Goal: Task Accomplishment & Management: Complete application form

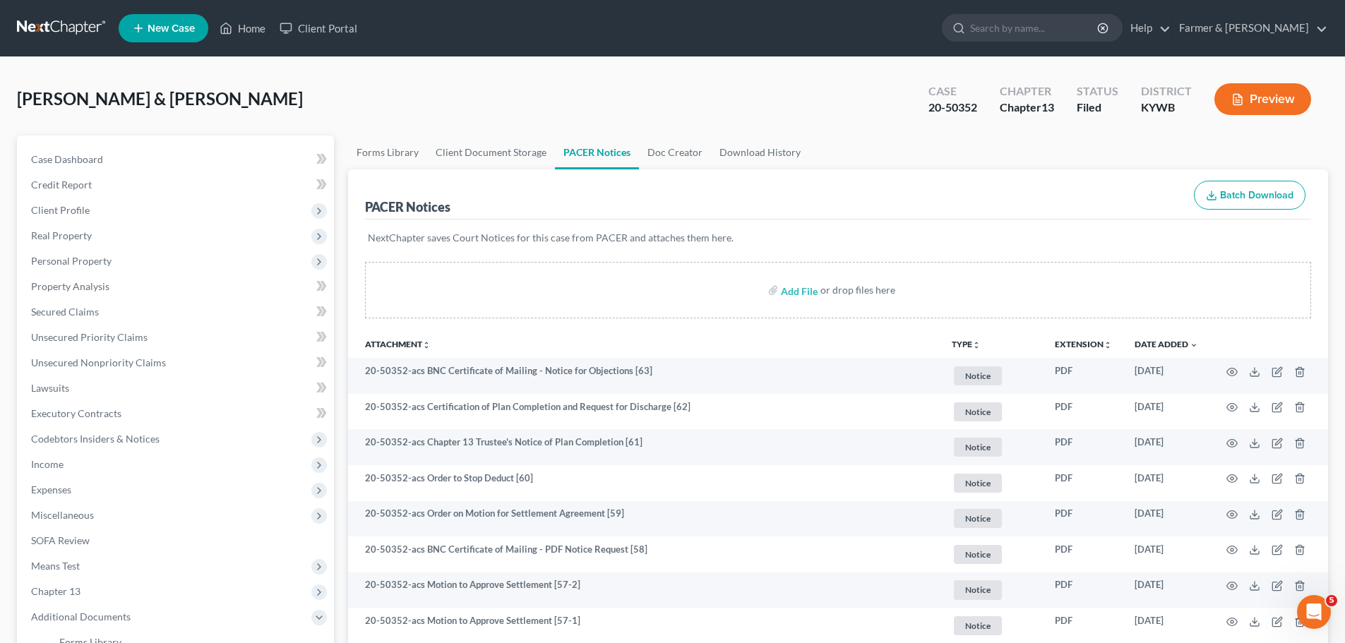
click at [77, 30] on link at bounding box center [62, 28] width 90 height 25
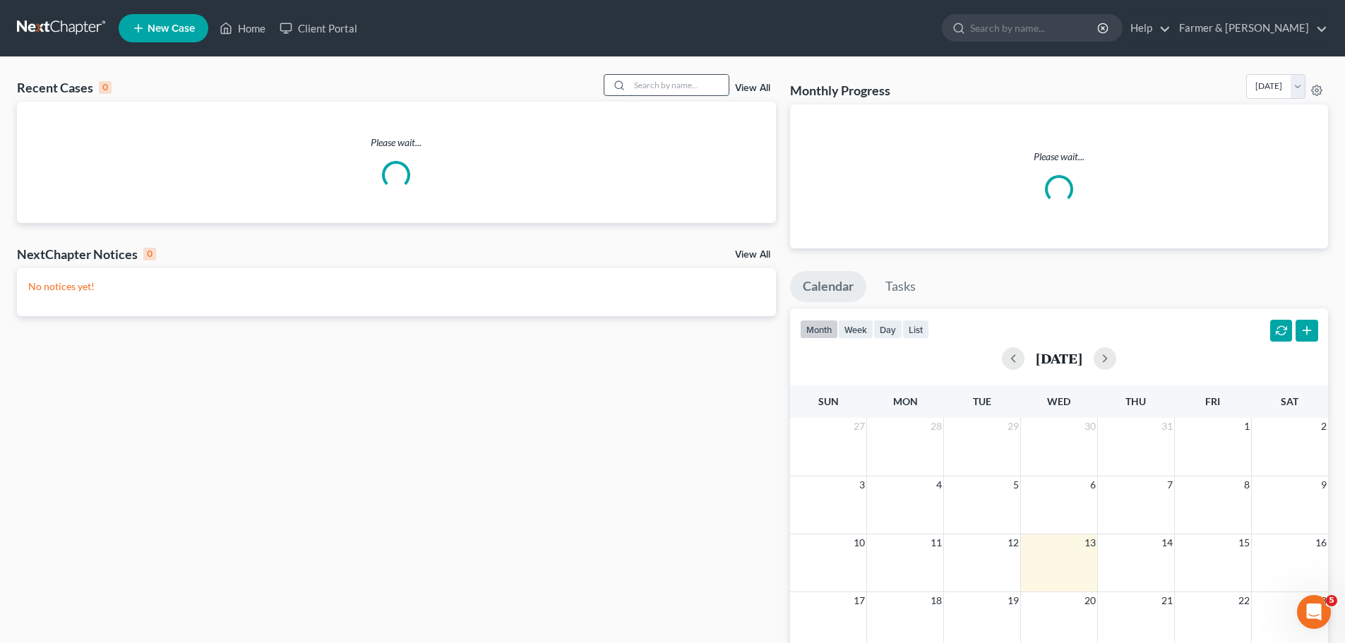
click at [661, 86] on input "search" at bounding box center [679, 85] width 99 height 20
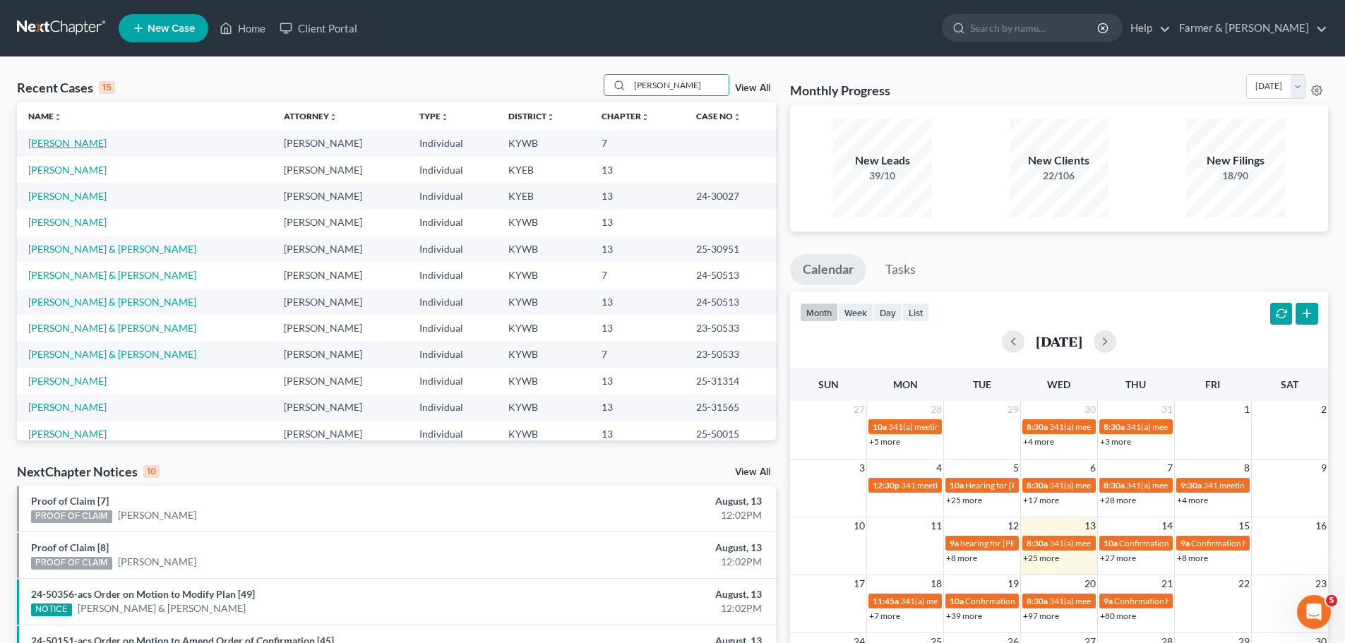
type input "[PERSON_NAME]"
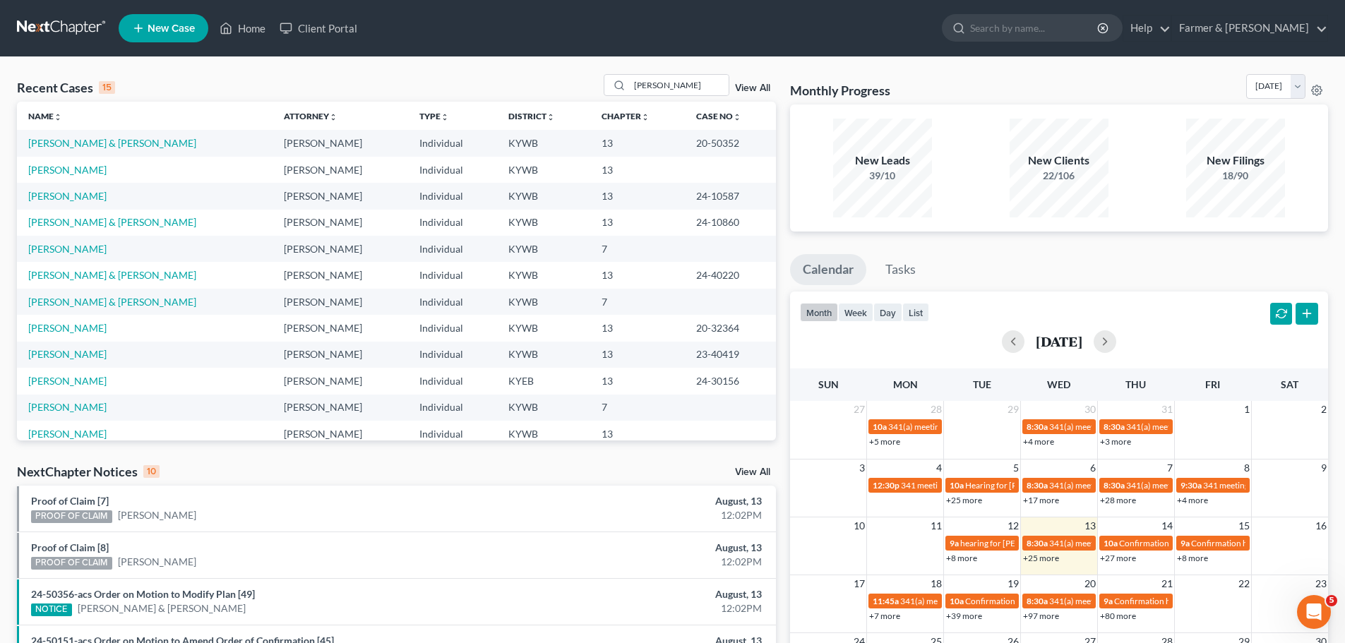
click at [73, 140] on link "[PERSON_NAME] & [PERSON_NAME]" at bounding box center [112, 143] width 168 height 12
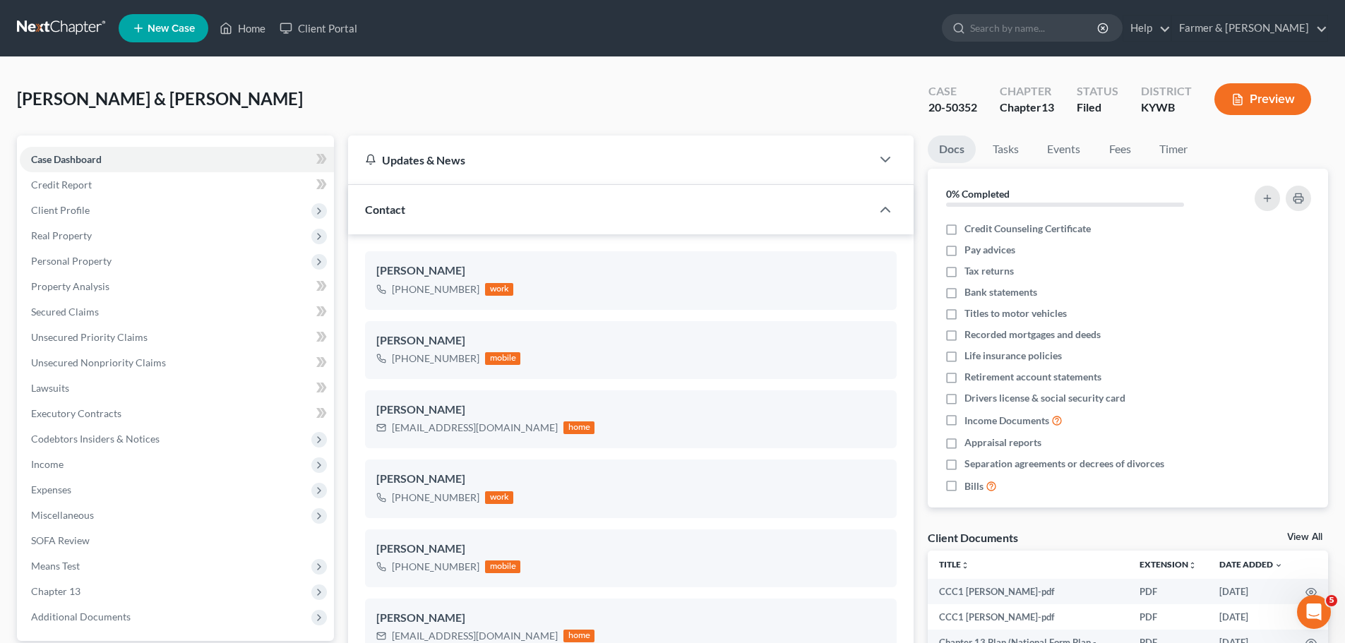
click at [75, 21] on link at bounding box center [62, 28] width 90 height 25
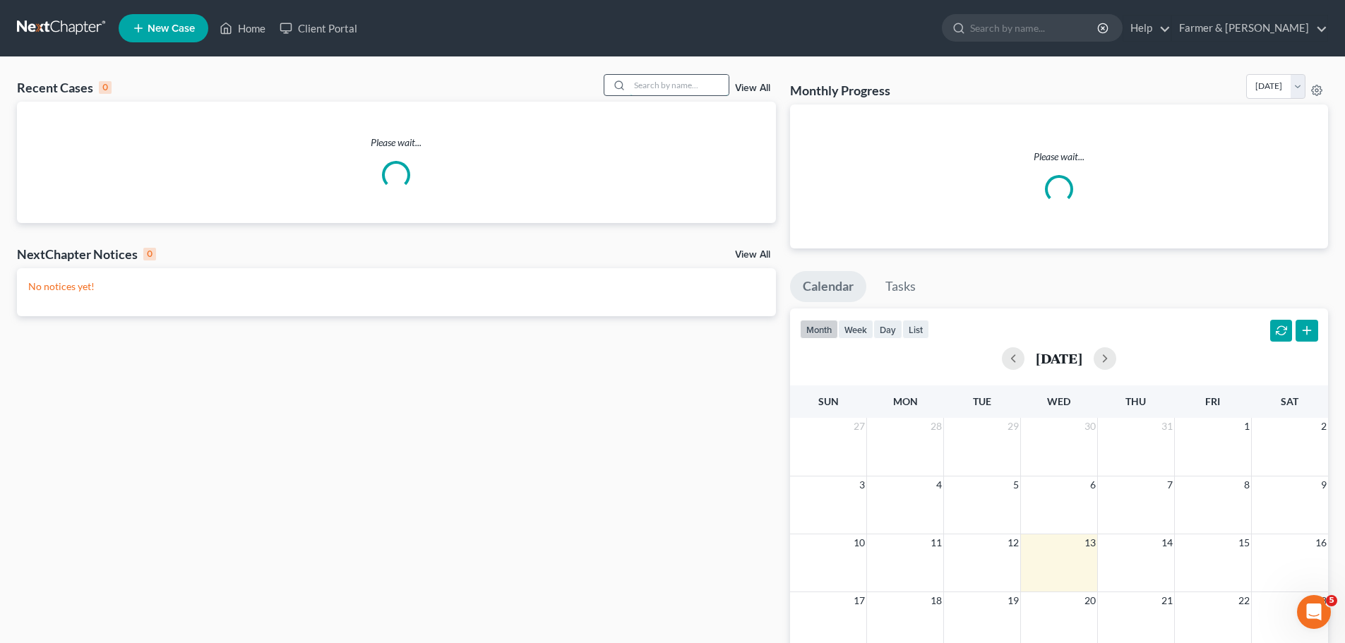
click at [653, 83] on input "search" at bounding box center [679, 85] width 99 height 20
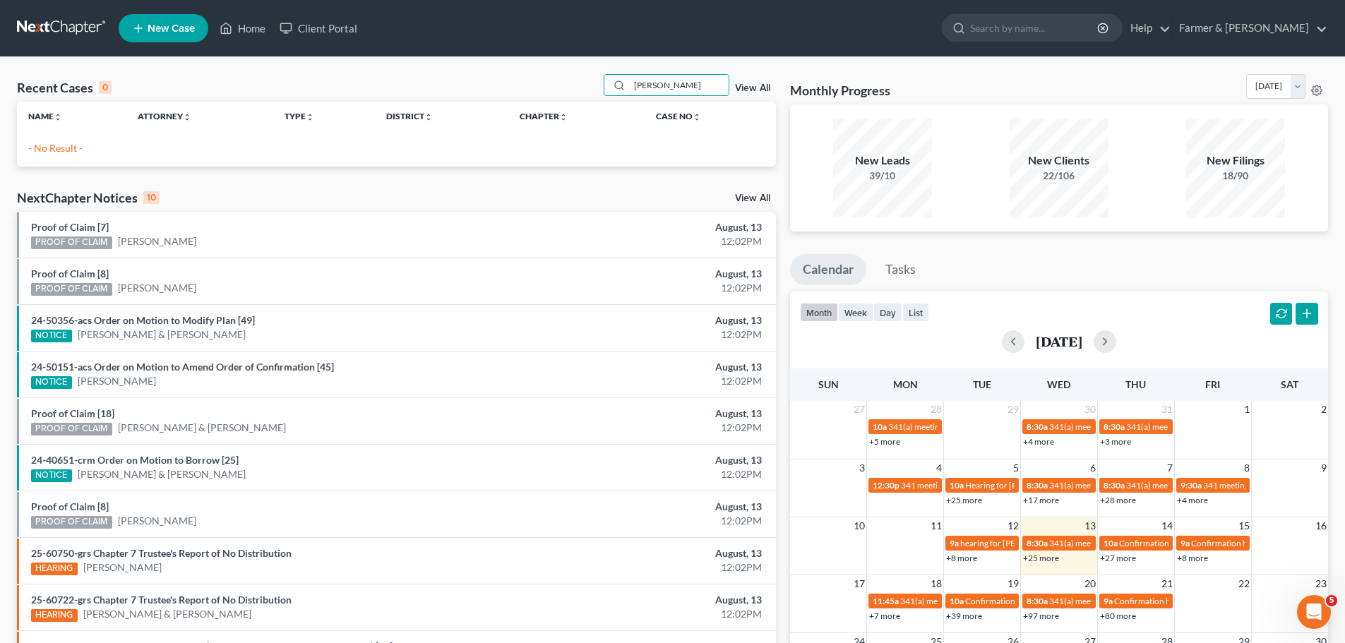
drag, startPoint x: 706, startPoint y: 90, endPoint x: 501, endPoint y: 89, distance: 204.7
click at [501, 89] on div "Recent Cases 0 johnny anthon View All" at bounding box center [396, 88] width 759 height 28
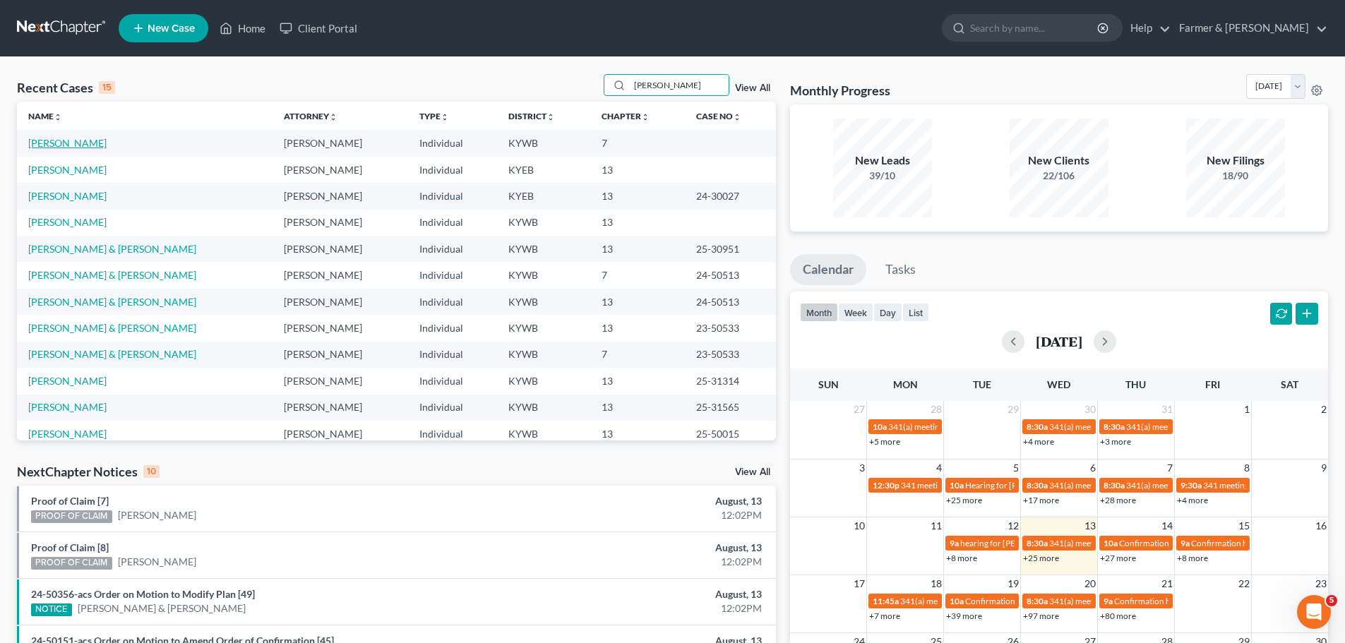
type input "anthony"
click at [60, 146] on link "Anthony, Johnny" at bounding box center [67, 143] width 78 height 12
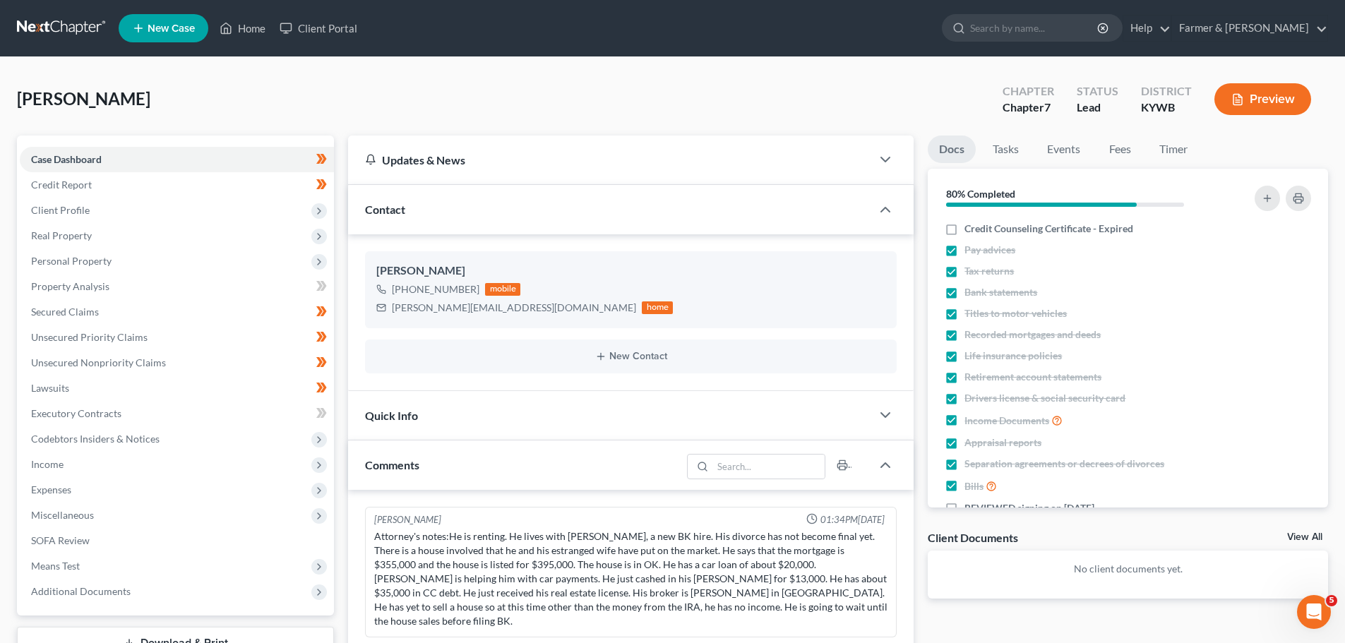
scroll to position [778, 0]
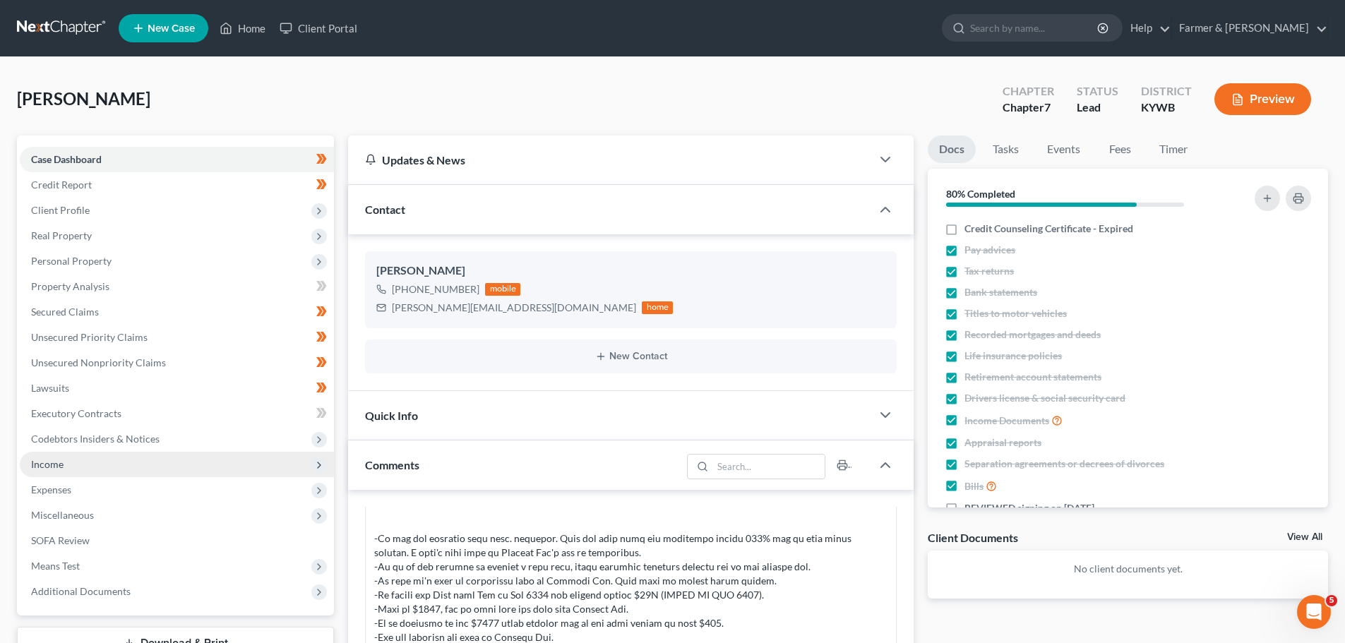
click at [49, 453] on span "Income" at bounding box center [177, 464] width 314 height 25
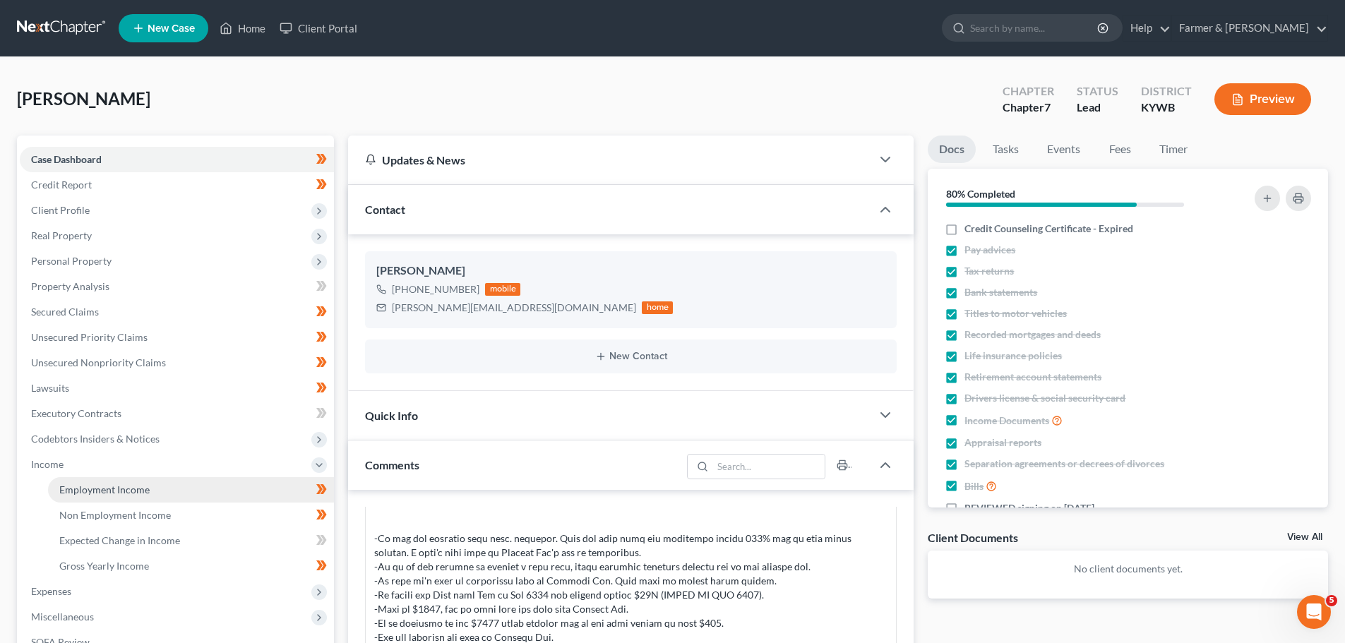
click at [85, 489] on span "Employment Income" at bounding box center [104, 490] width 90 height 12
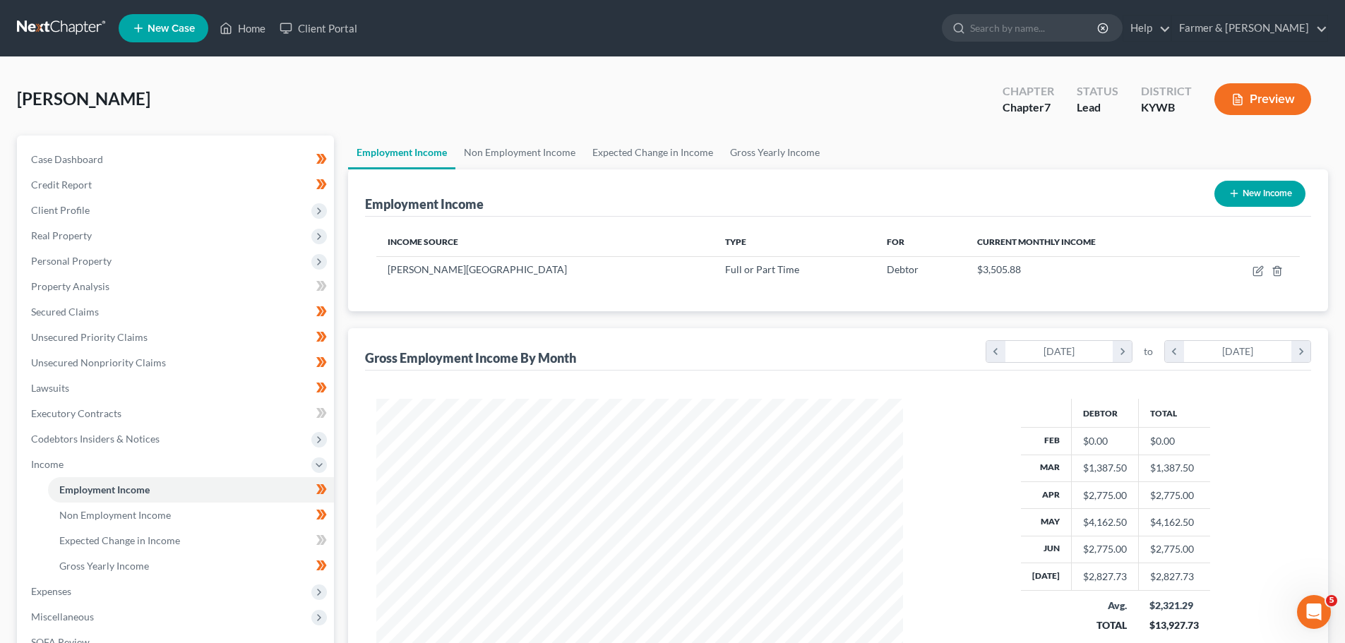
scroll to position [263, 555]
click at [508, 160] on link "Non Employment Income" at bounding box center [519, 153] width 128 height 34
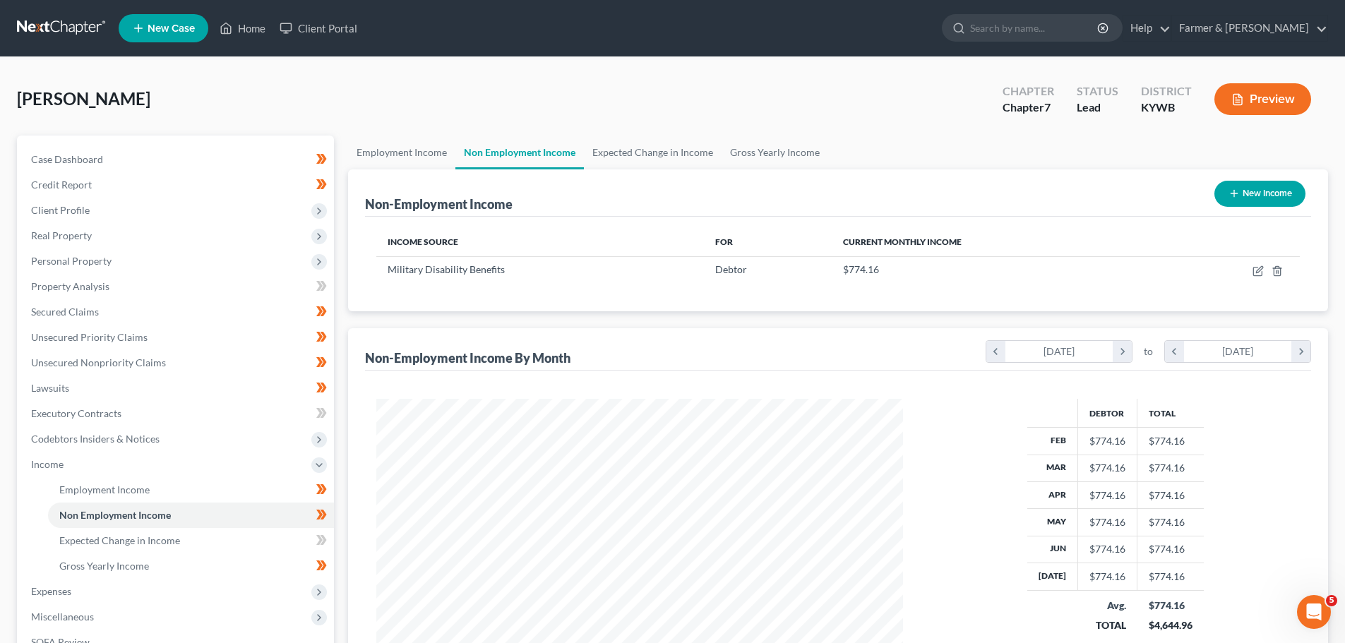
scroll to position [263, 555]
click at [381, 150] on link "Employment Income" at bounding box center [401, 153] width 107 height 34
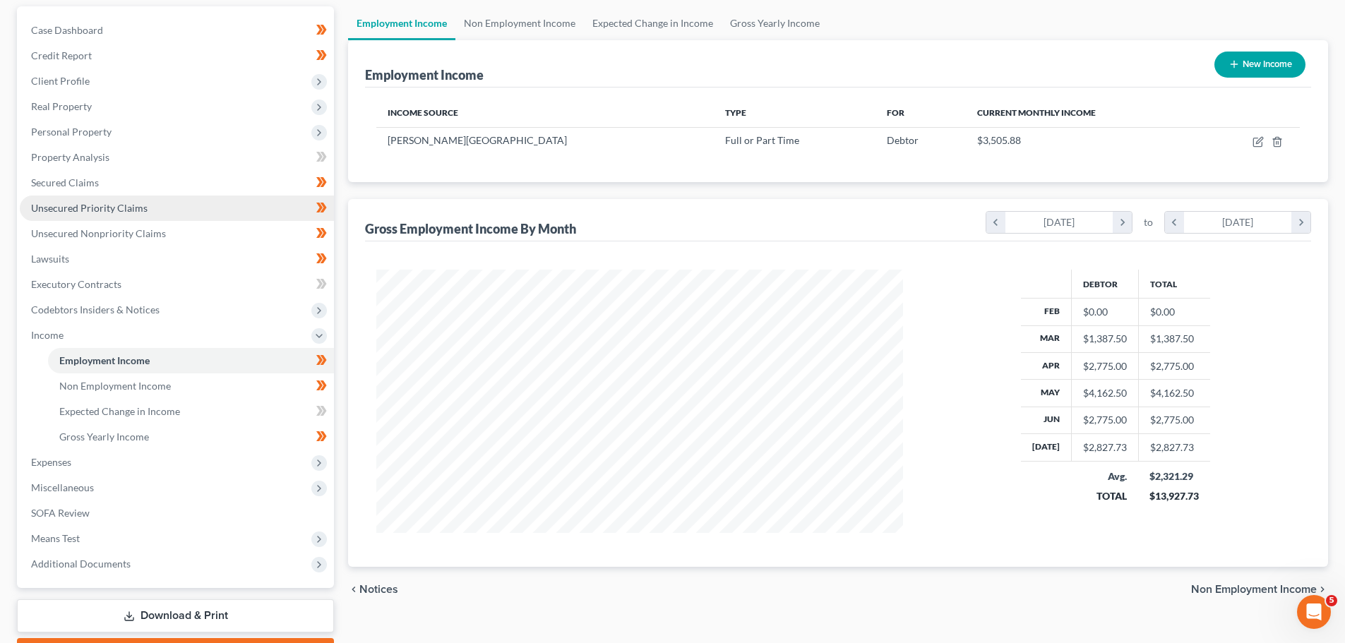
scroll to position [141, 0]
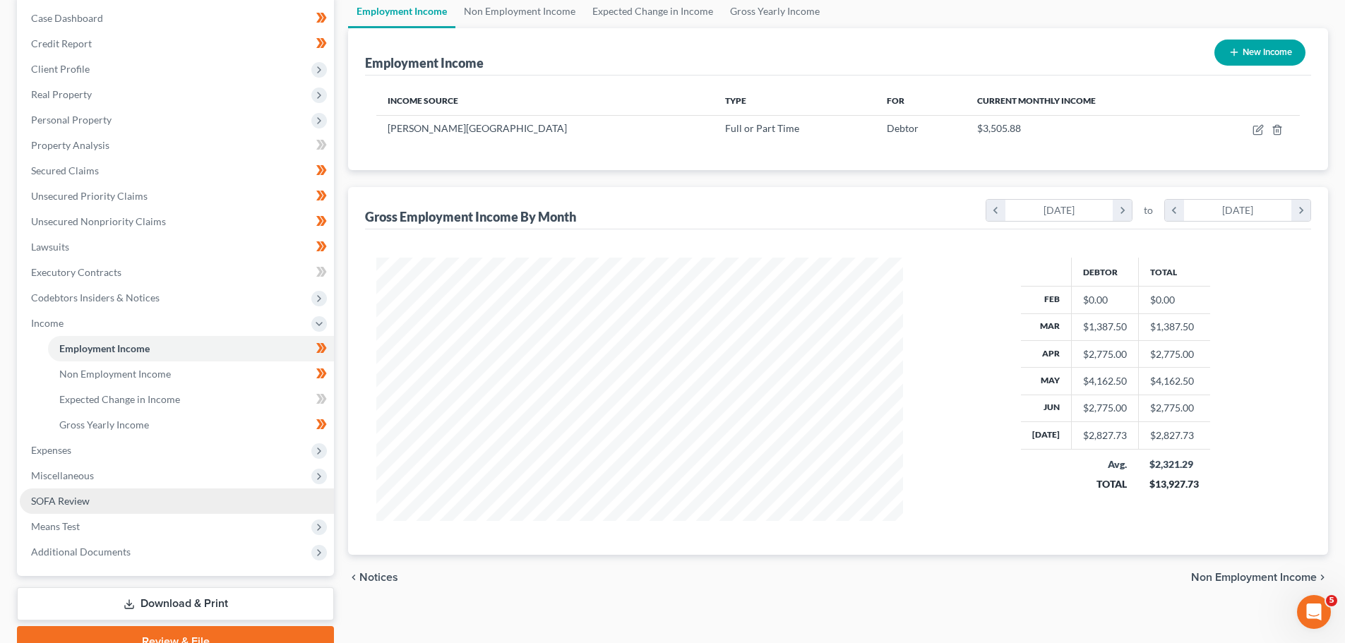
click at [75, 501] on span "SOFA Review" at bounding box center [60, 501] width 59 height 12
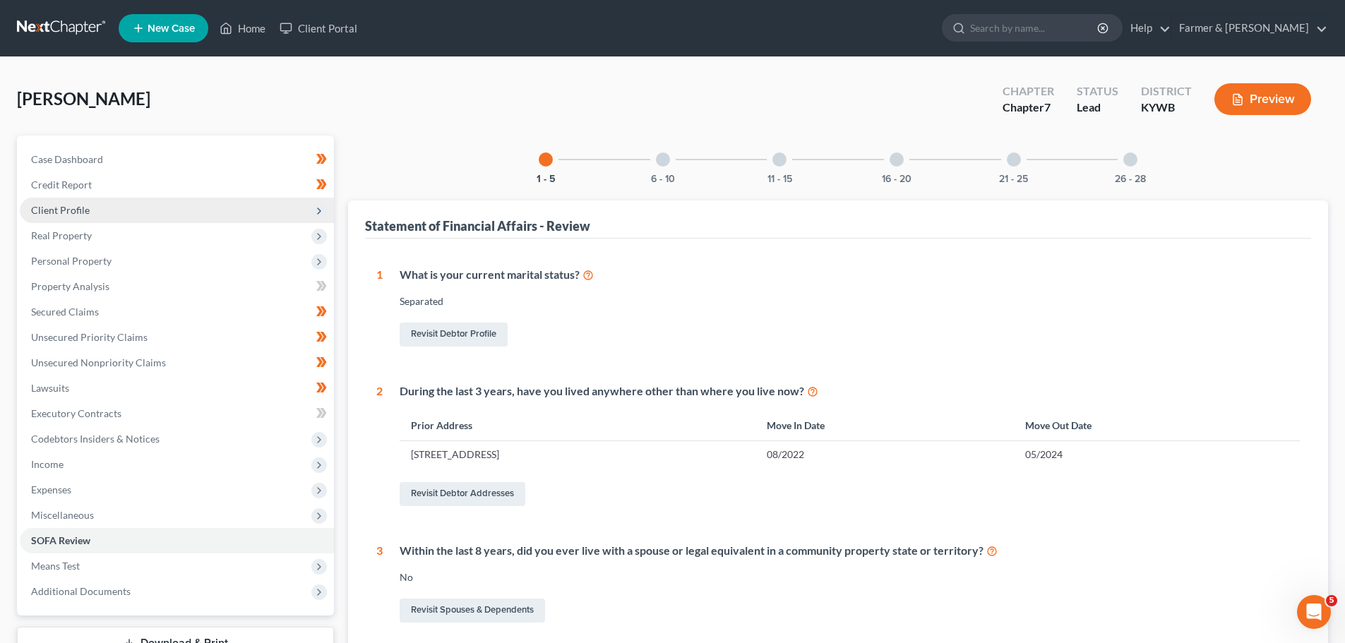
click at [64, 208] on span "Client Profile" at bounding box center [60, 210] width 59 height 12
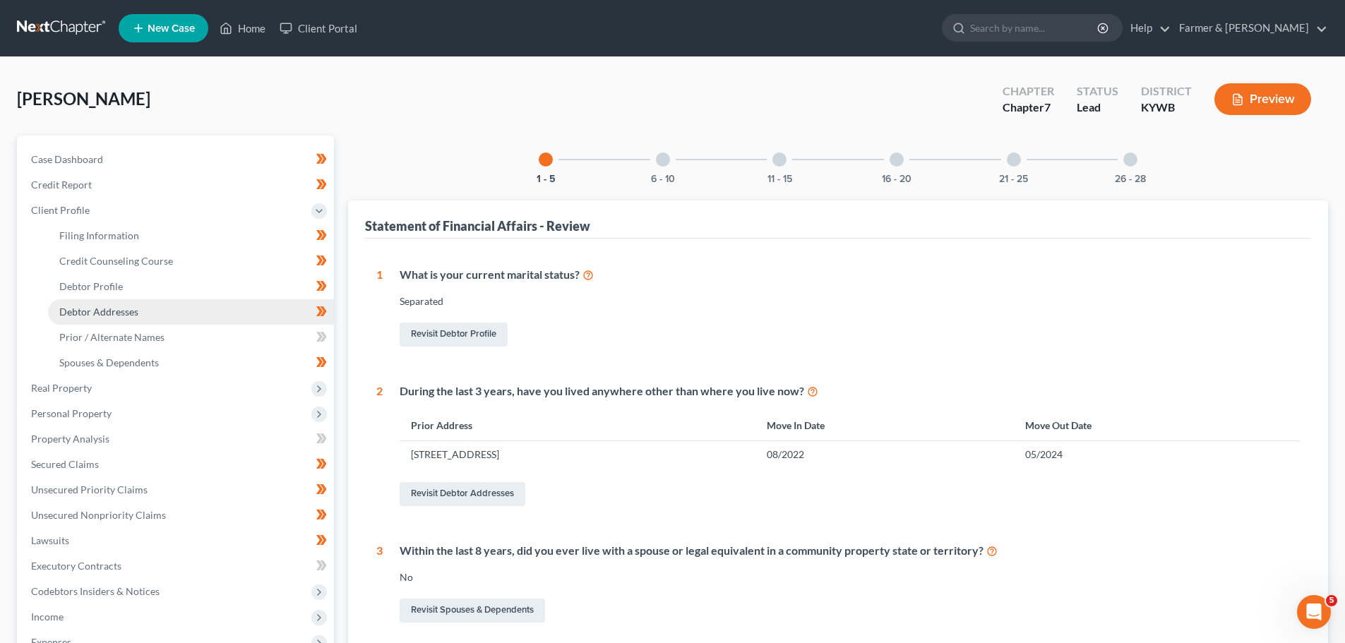
click at [102, 311] on span "Debtor Addresses" at bounding box center [98, 312] width 79 height 12
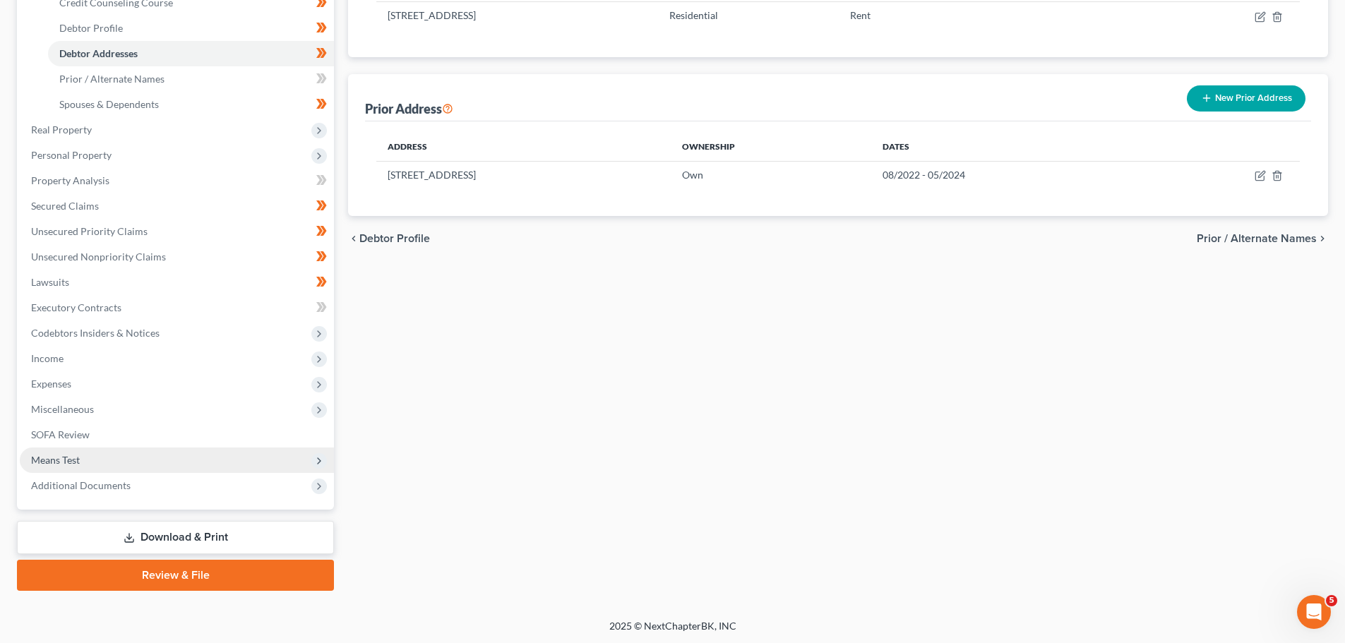
scroll to position [260, 0]
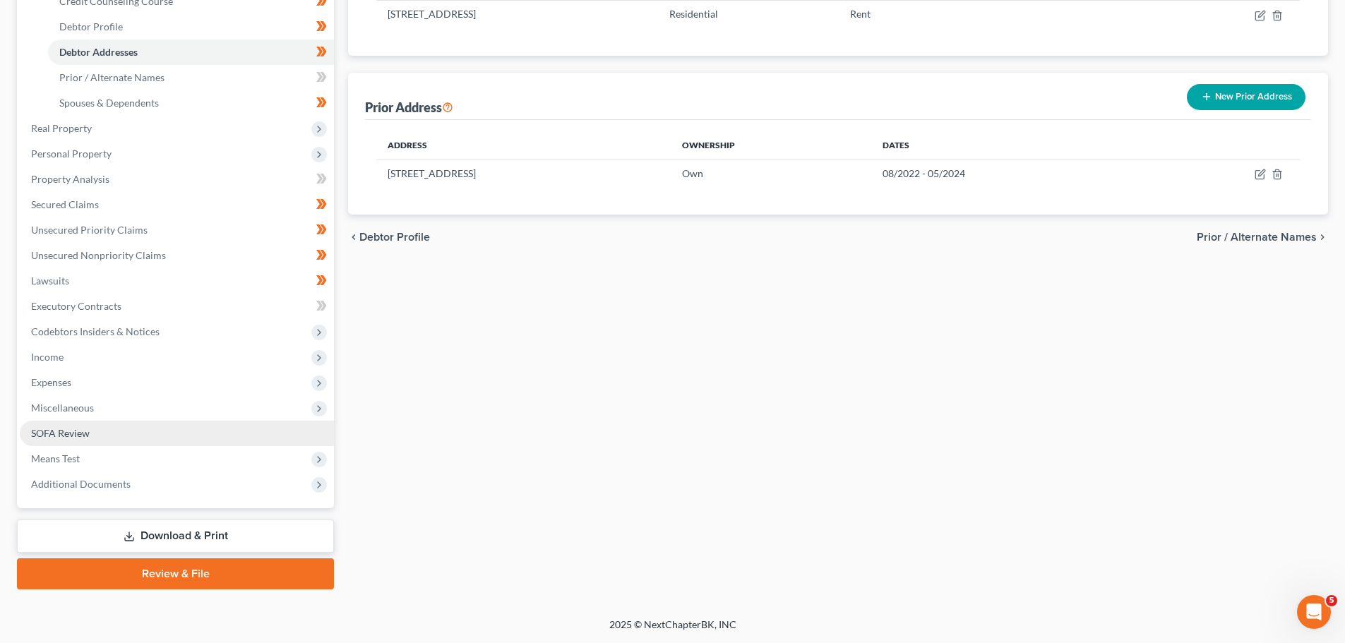
click at [60, 421] on link "SOFA Review" at bounding box center [177, 433] width 314 height 25
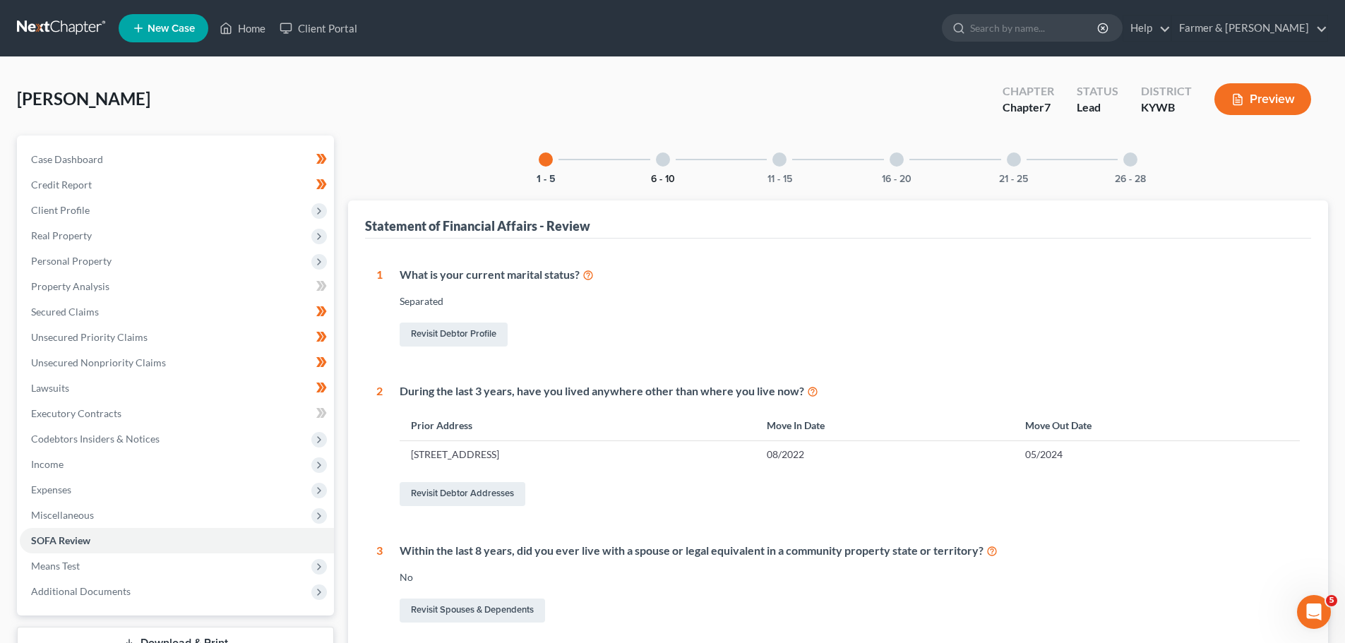
click at [659, 174] on button "6 - 10" at bounding box center [663, 179] width 24 height 10
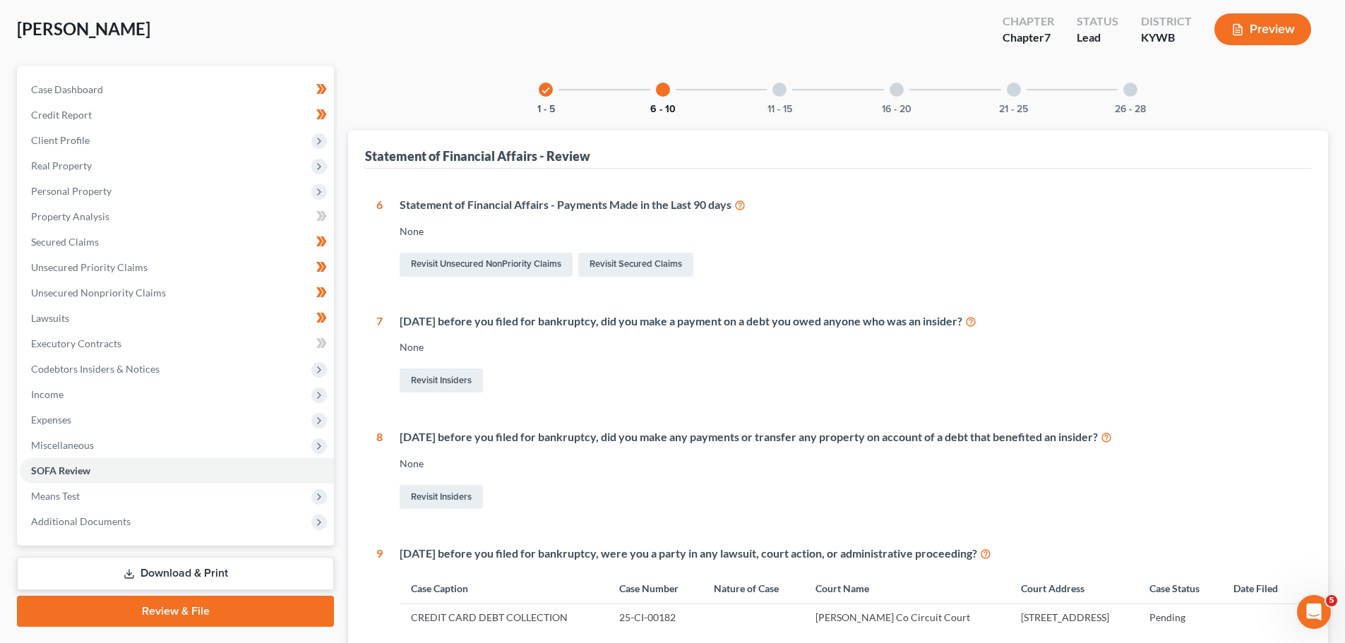
scroll to position [71, 0]
click at [776, 92] on div at bounding box center [779, 89] width 14 height 14
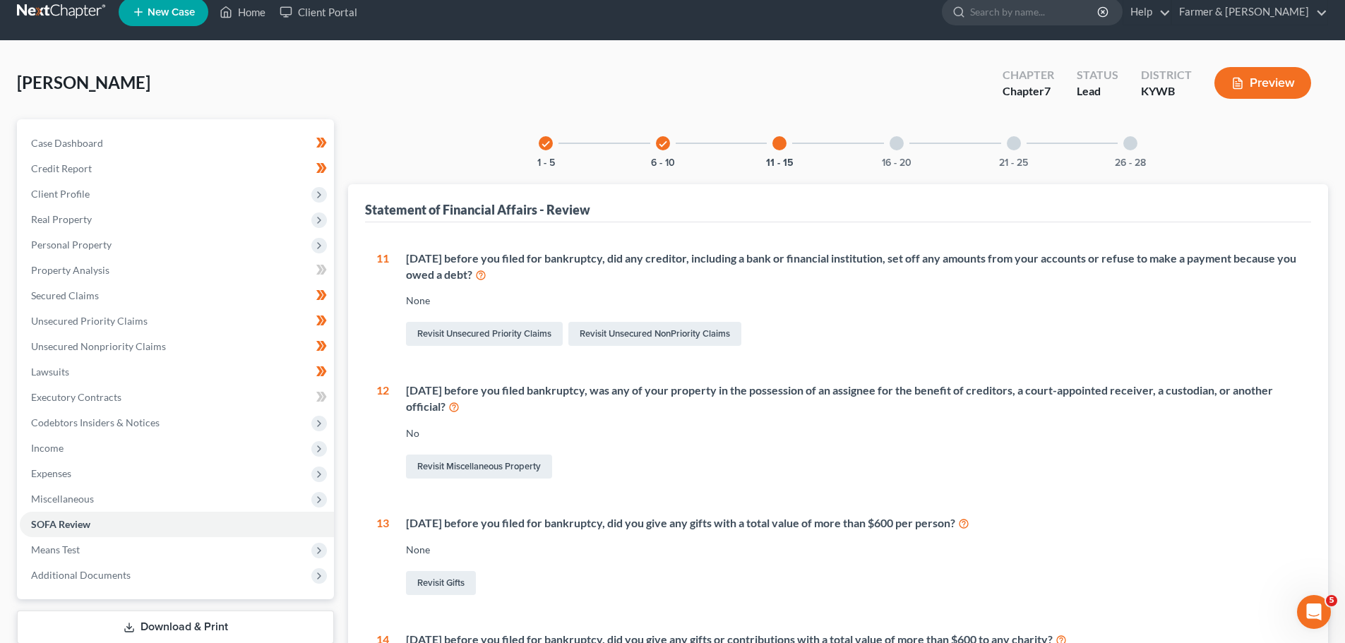
scroll to position [1, 0]
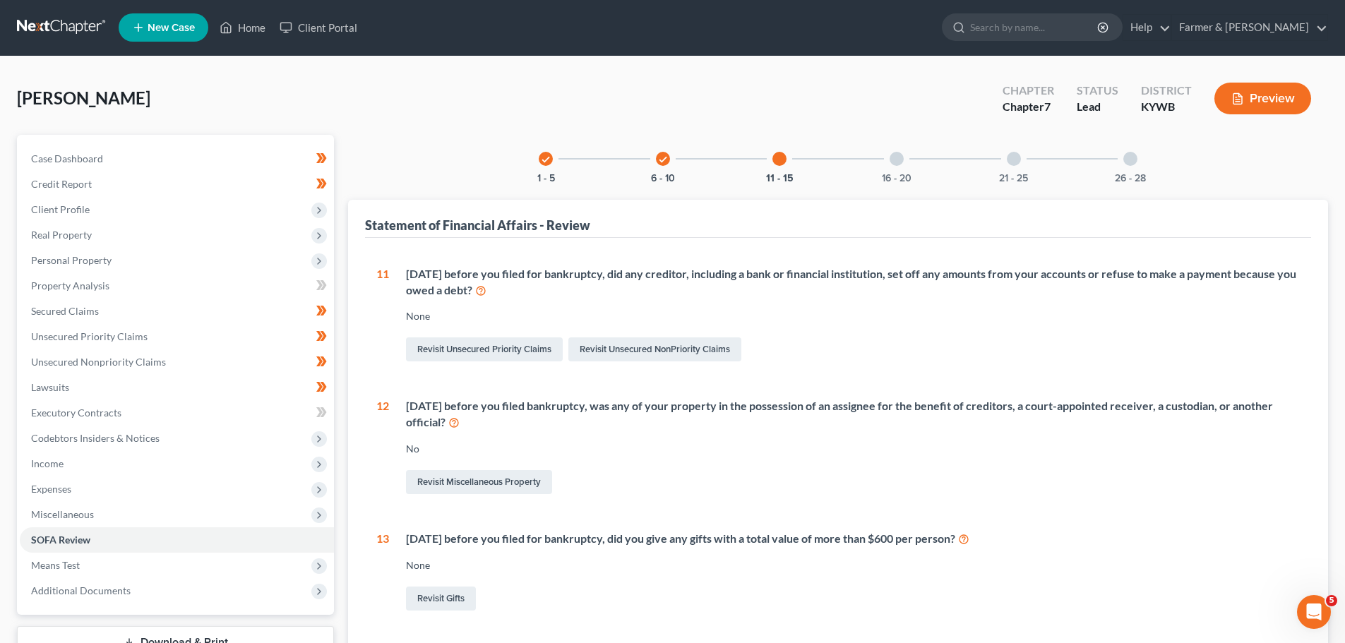
click at [892, 162] on div at bounding box center [897, 159] width 14 height 14
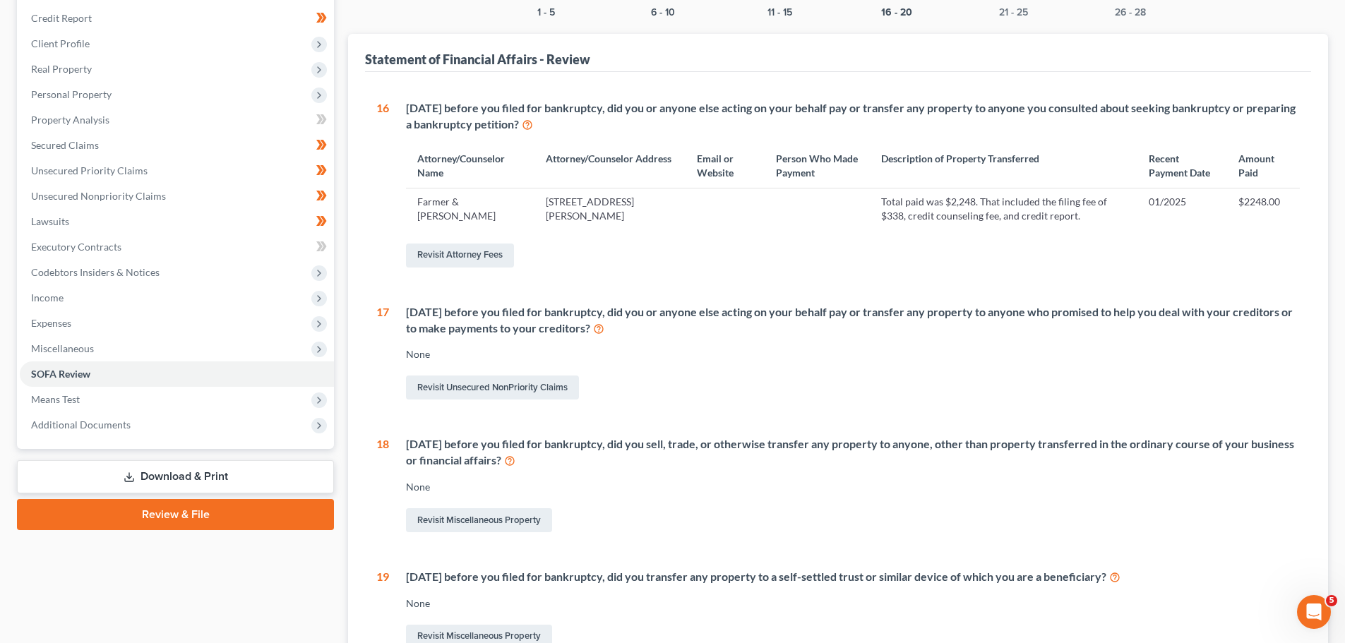
scroll to position [88, 0]
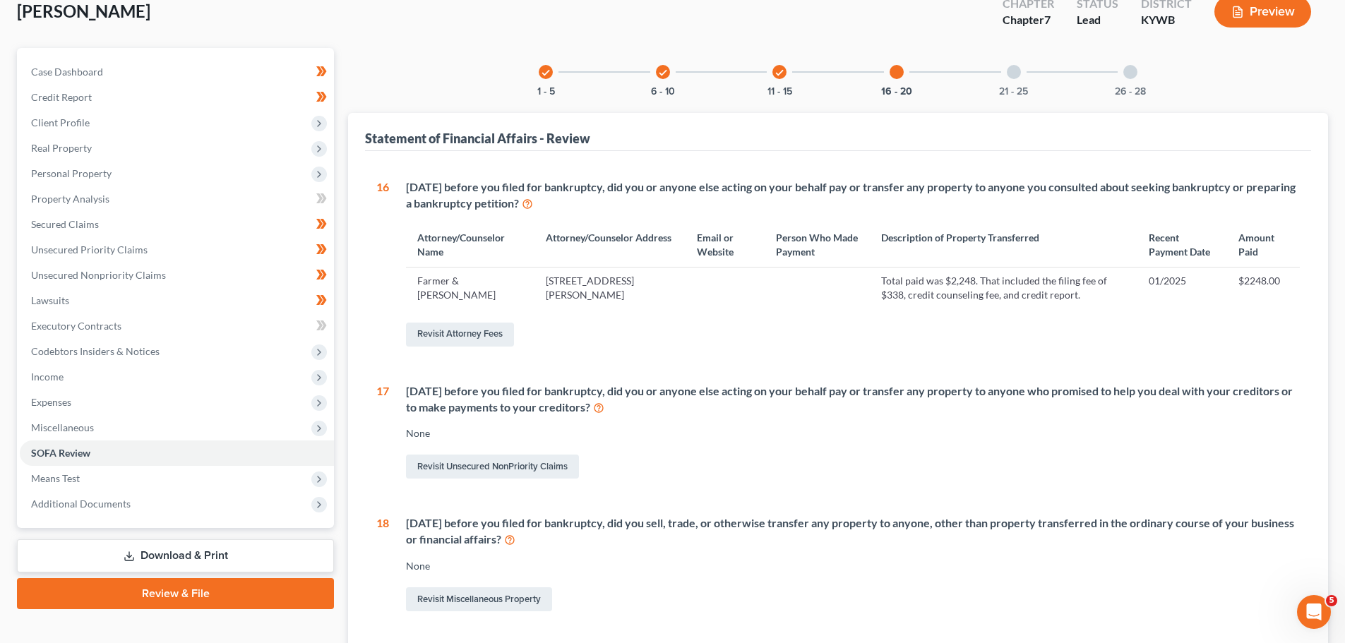
click at [1018, 78] on div "21 - 25" at bounding box center [1014, 72] width 48 height 48
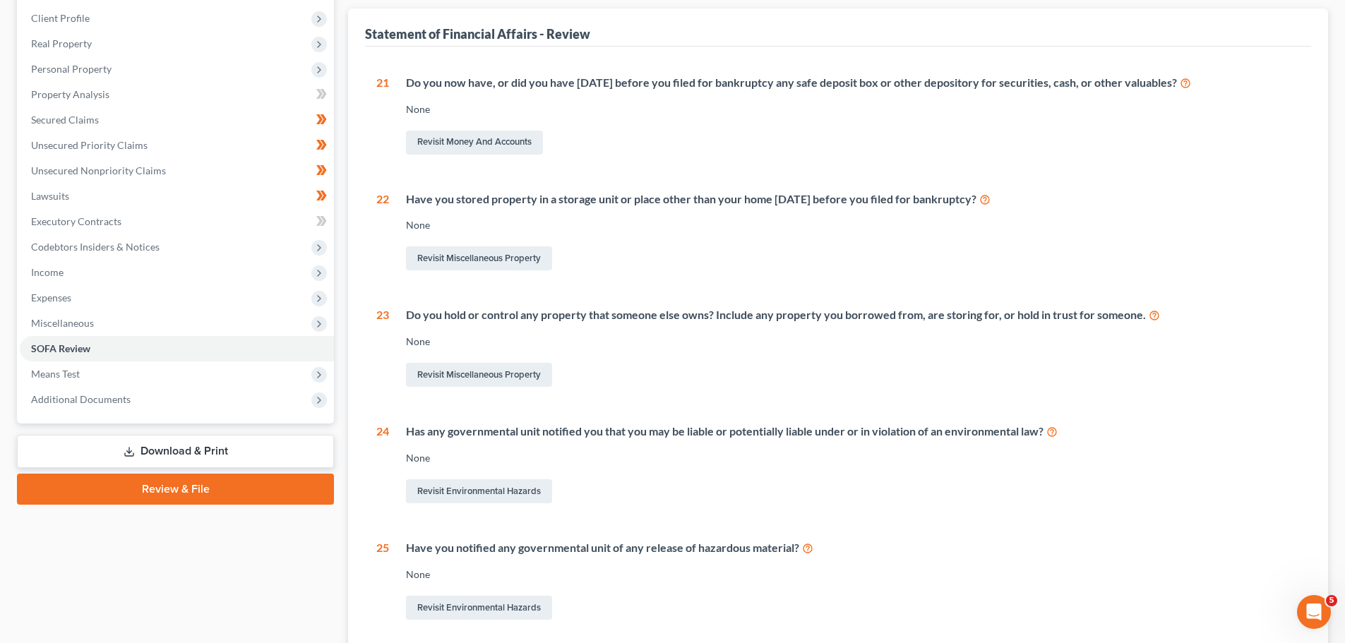
scroll to position [0, 0]
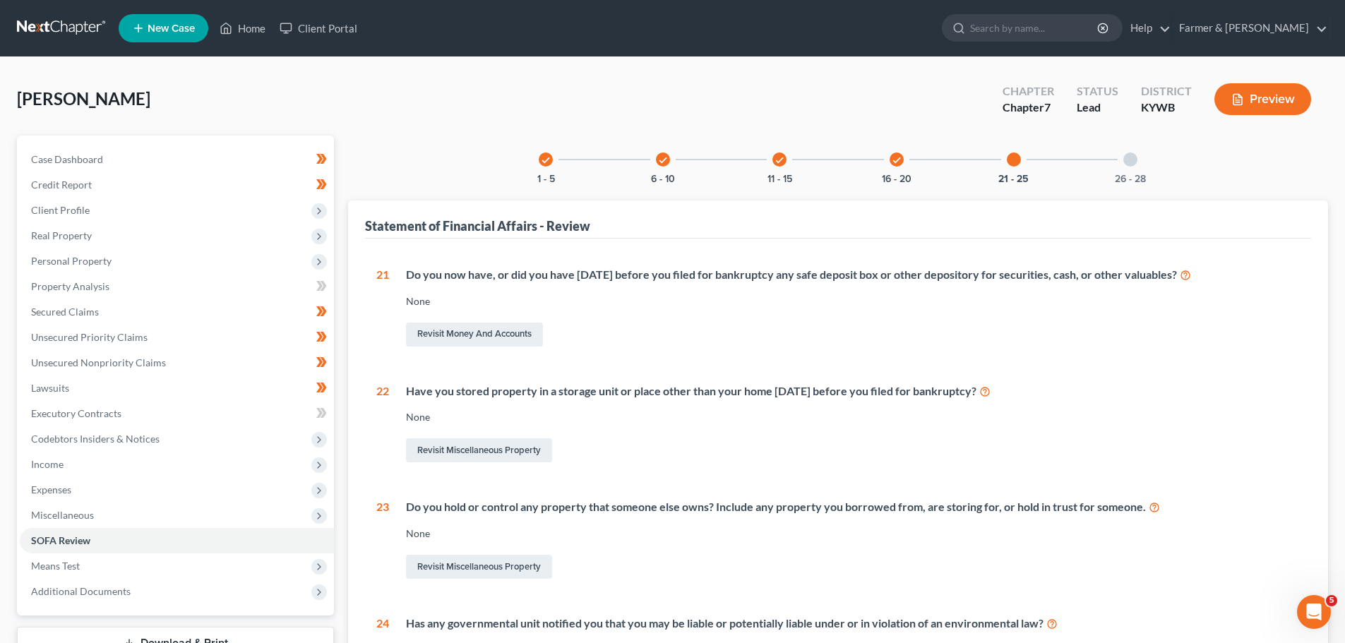
click at [1115, 156] on div "26 - 28" at bounding box center [1130, 160] width 48 height 48
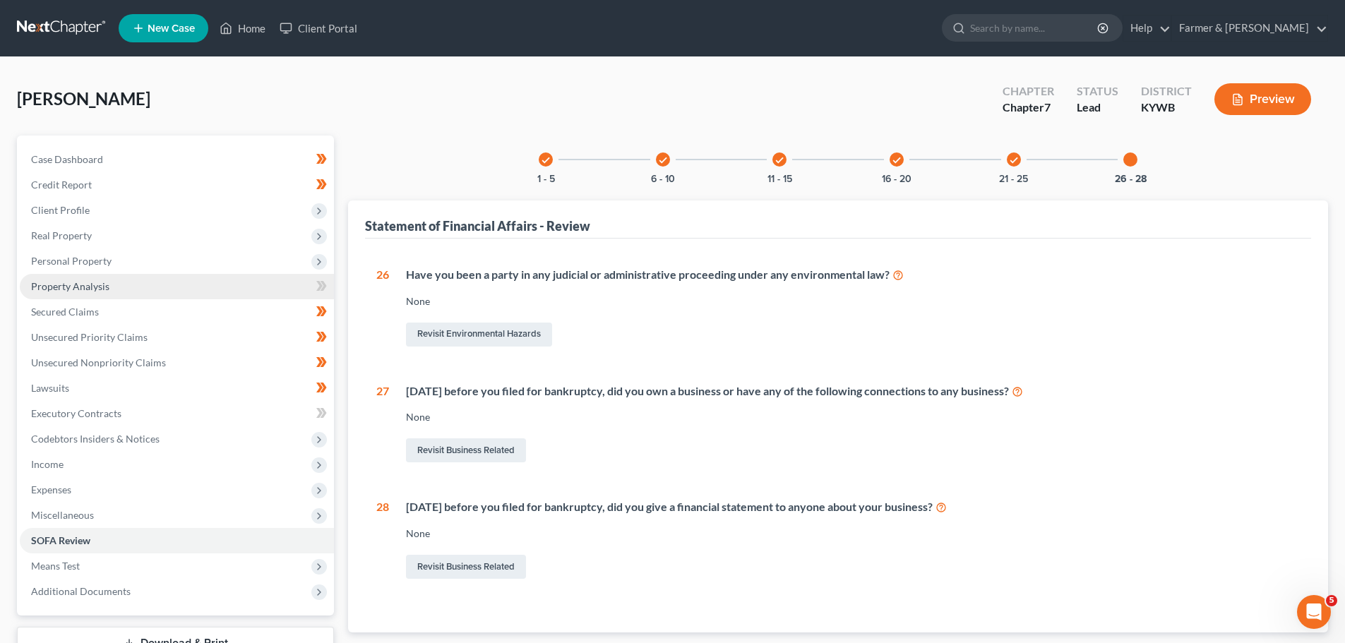
click at [76, 285] on span "Property Analysis" at bounding box center [70, 286] width 78 height 12
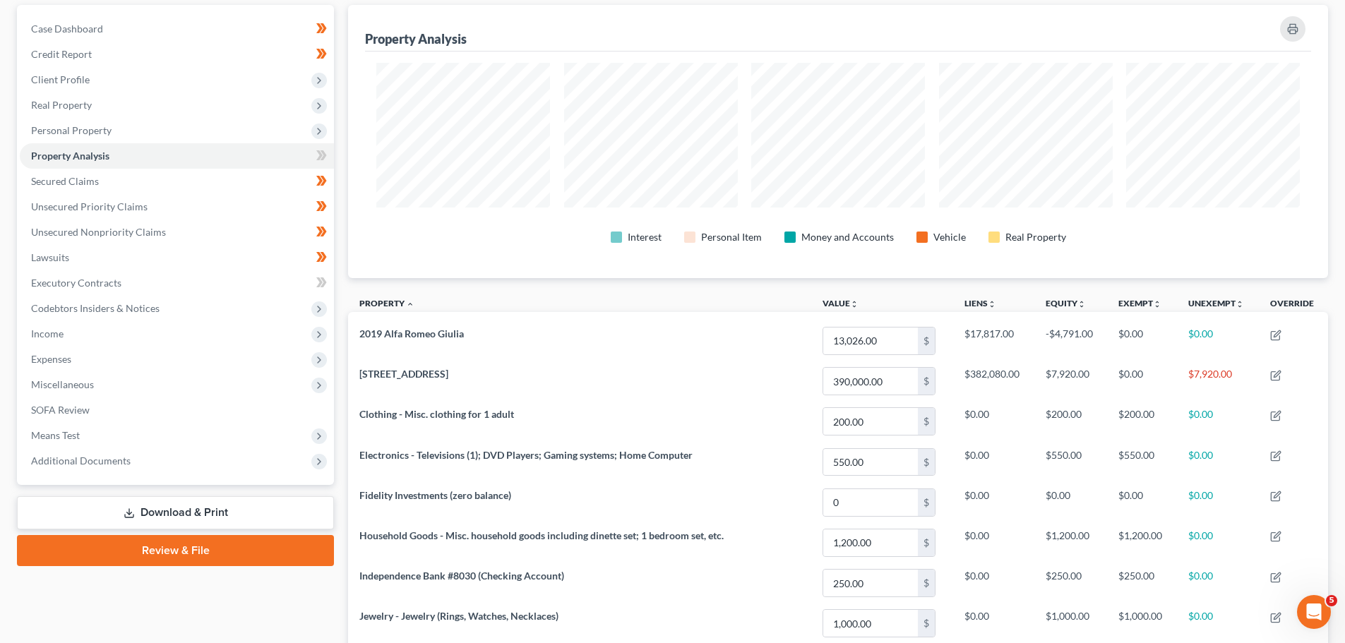
scroll to position [128, 0]
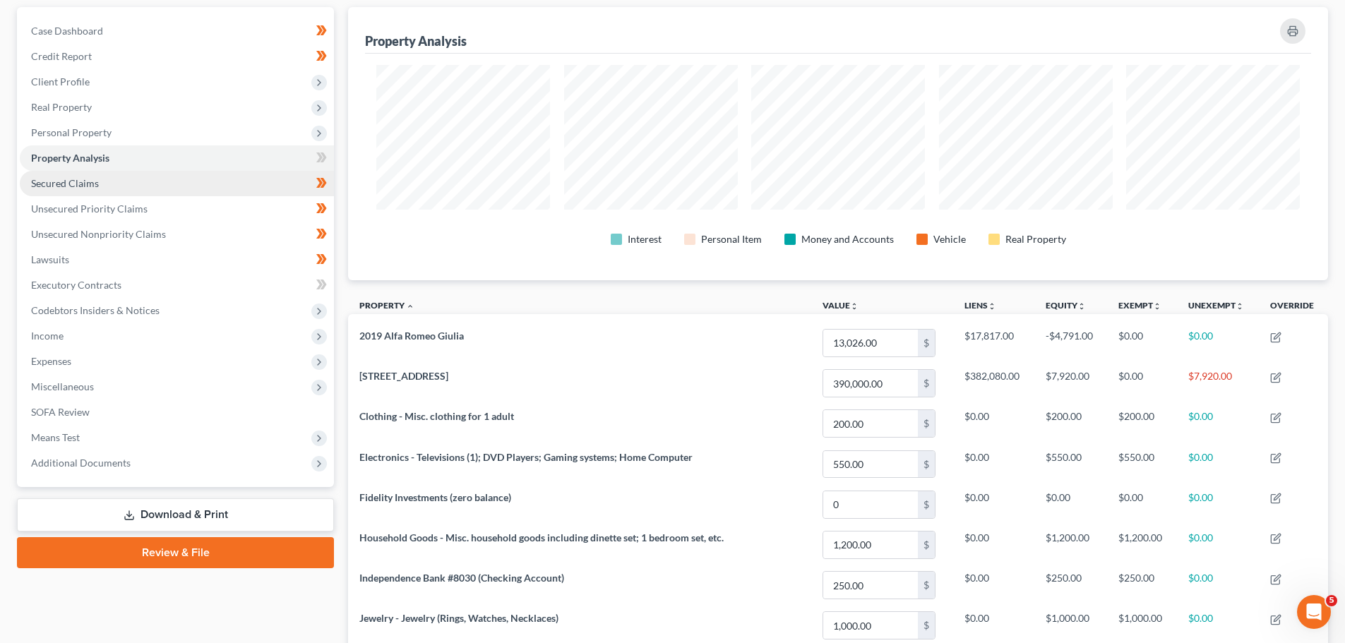
click at [96, 184] on span "Secured Claims" at bounding box center [65, 183] width 68 height 12
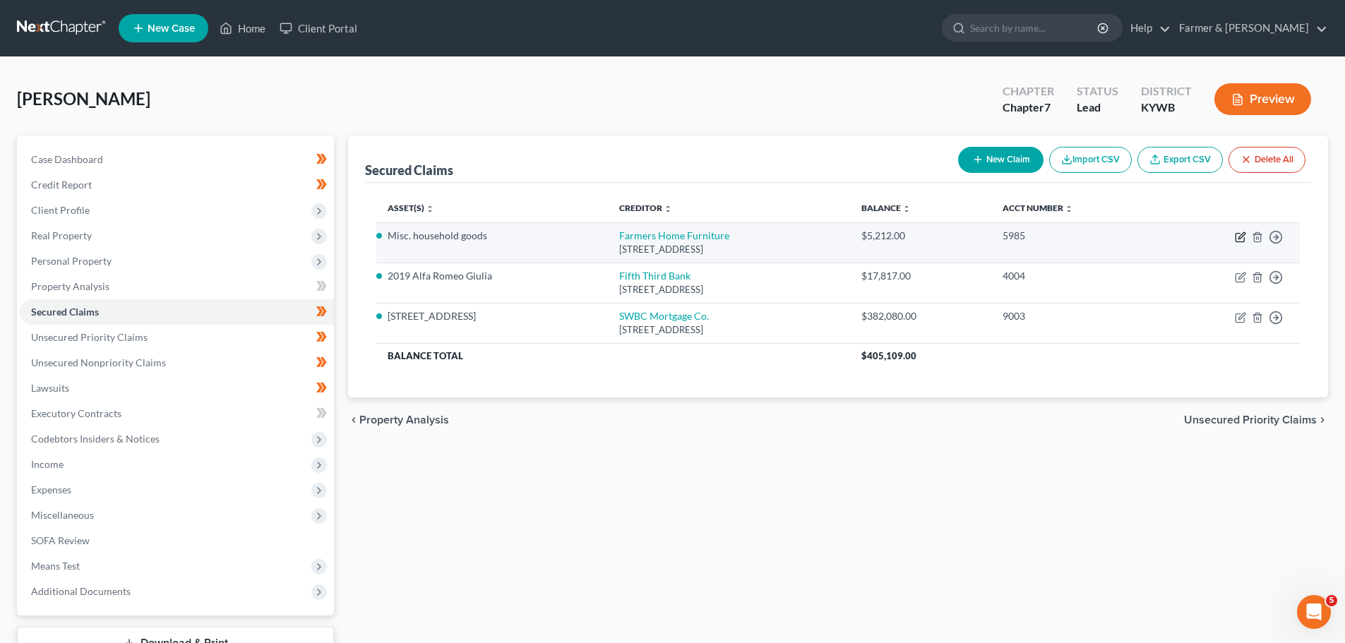
click at [1239, 234] on icon "button" at bounding box center [1239, 238] width 8 height 8
select select "18"
select select "2"
select select "0"
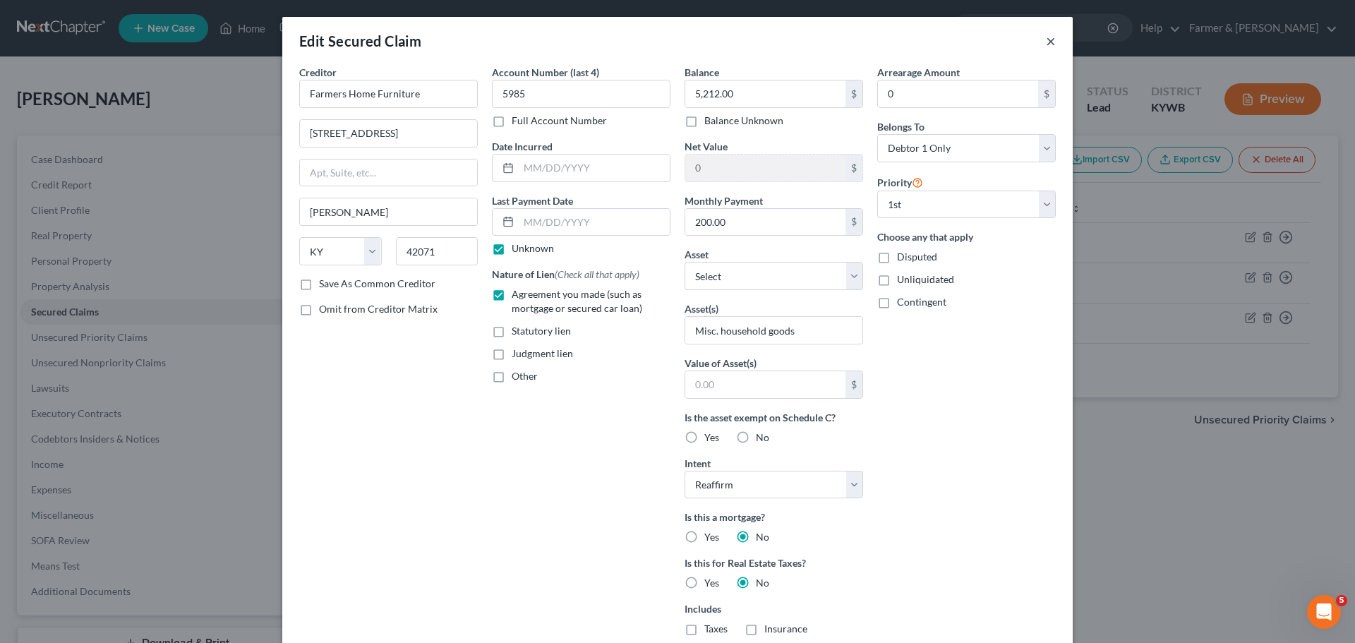
click at [1046, 37] on button "×" at bounding box center [1051, 40] width 10 height 17
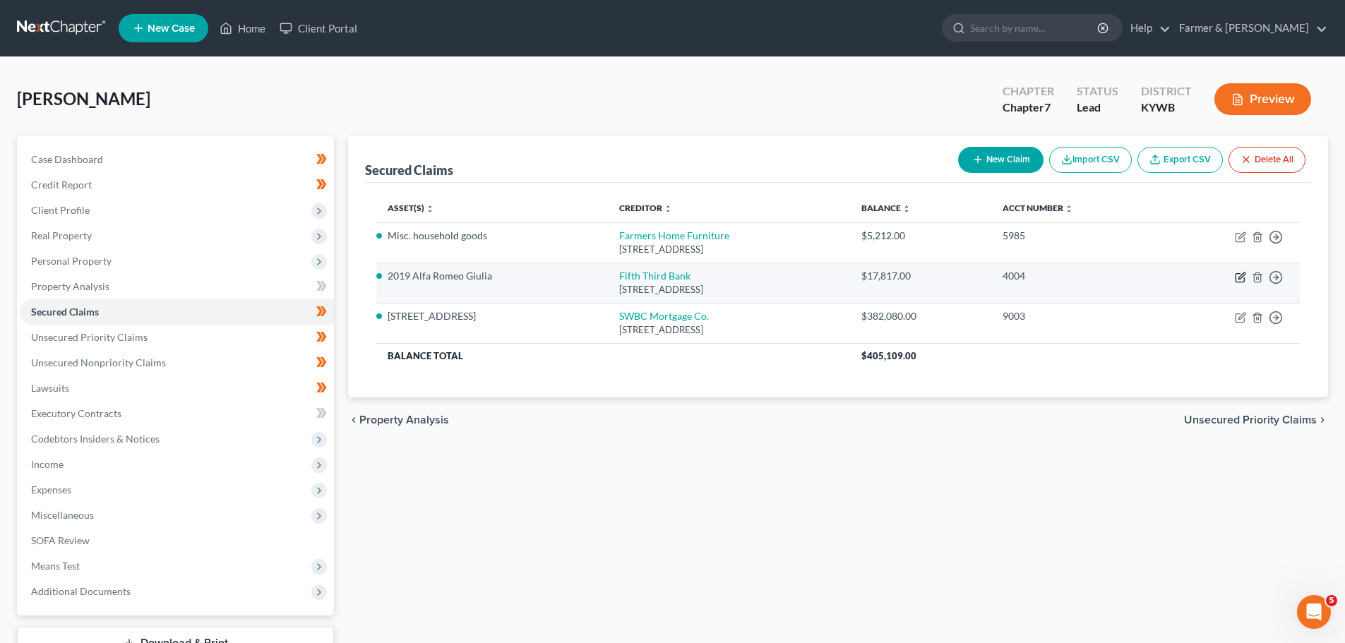
click at [1245, 277] on icon "button" at bounding box center [1240, 277] width 11 height 11
select select "36"
select select "6"
select select "2"
select select "0"
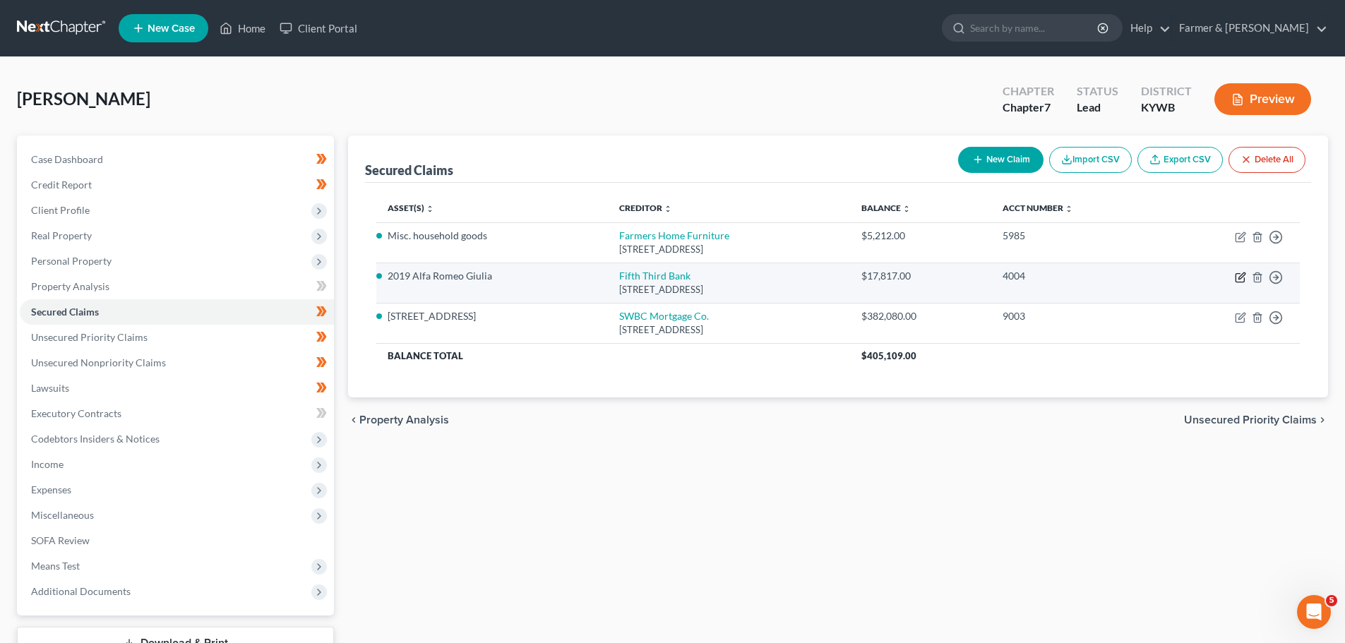
select select "0"
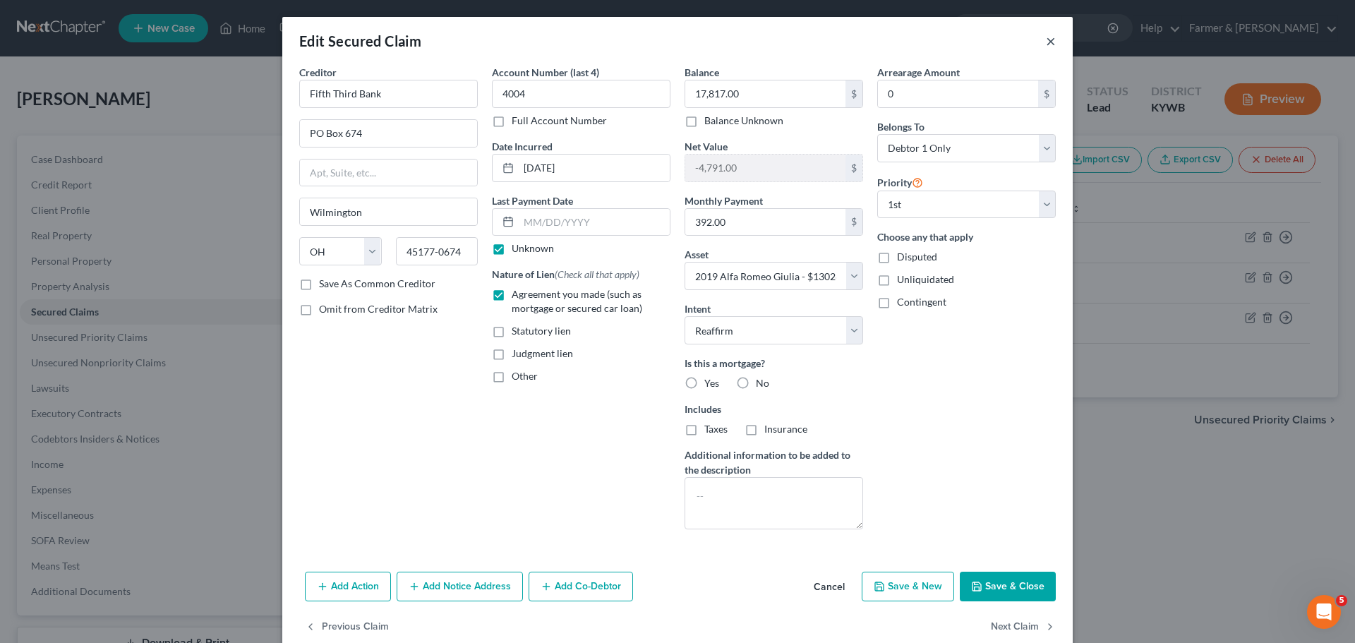
click at [1046, 39] on button "×" at bounding box center [1051, 40] width 10 height 17
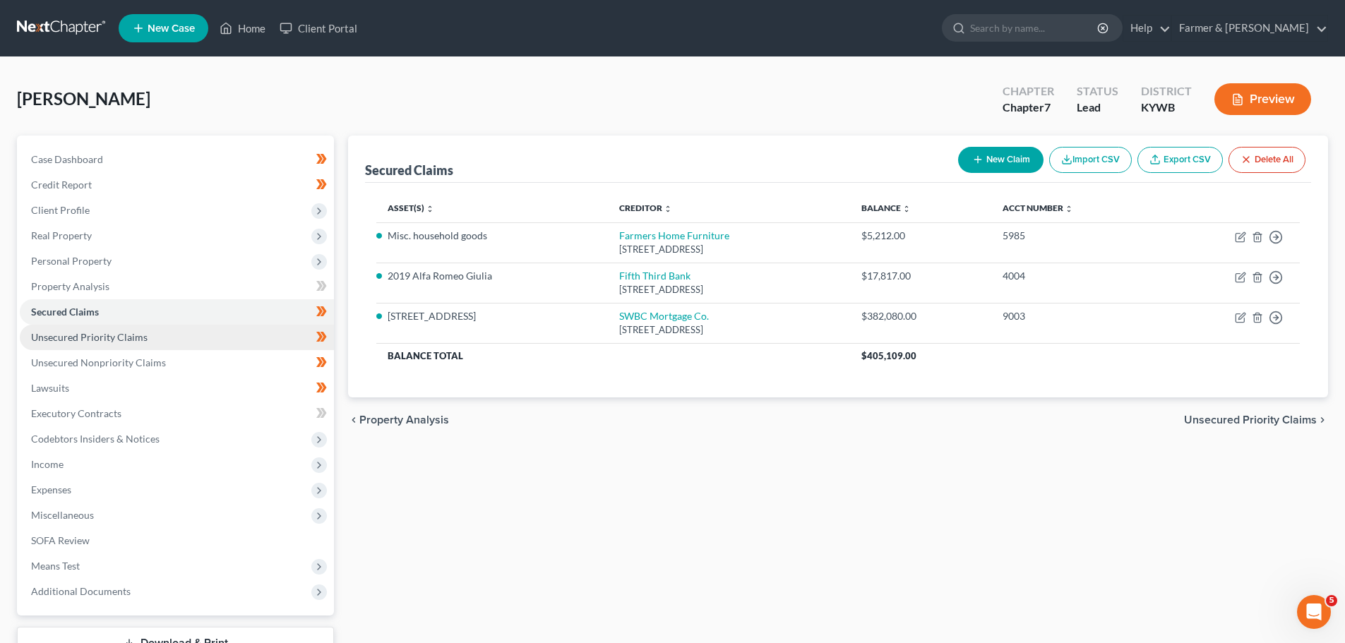
click at [79, 338] on span "Unsecured Priority Claims" at bounding box center [89, 337] width 116 height 12
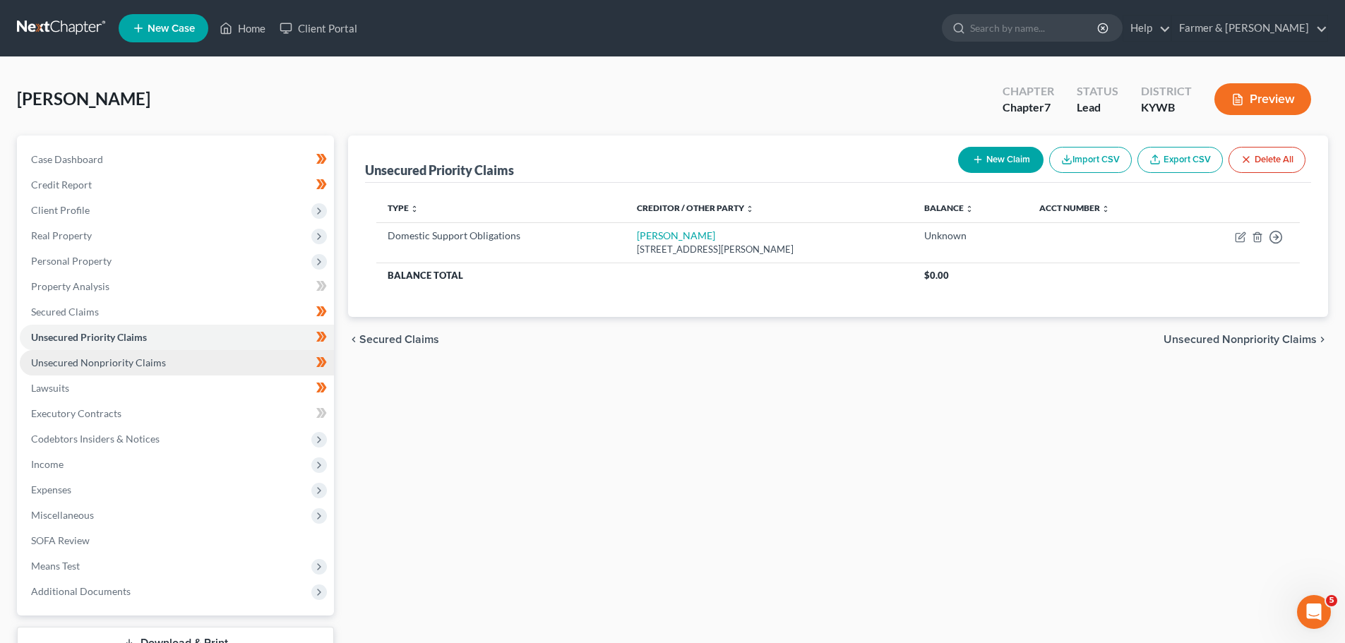
click at [82, 362] on span "Unsecured Nonpriority Claims" at bounding box center [98, 363] width 135 height 12
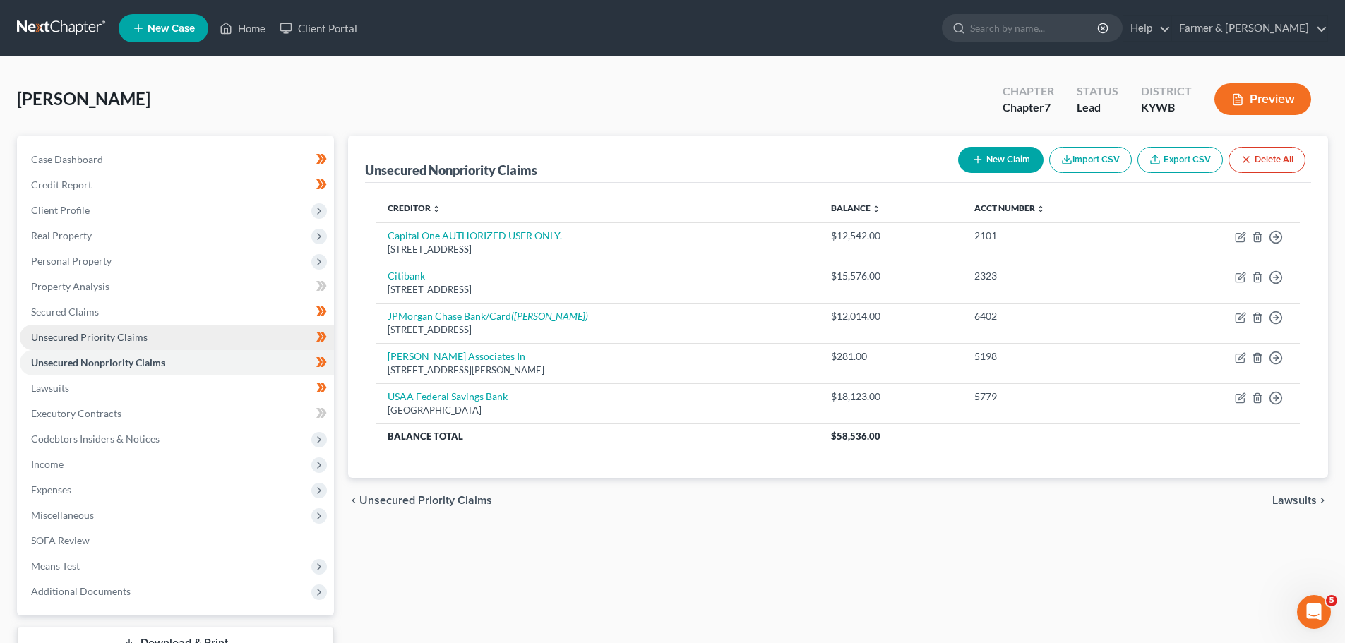
click at [83, 339] on span "Unsecured Priority Claims" at bounding box center [89, 337] width 116 height 12
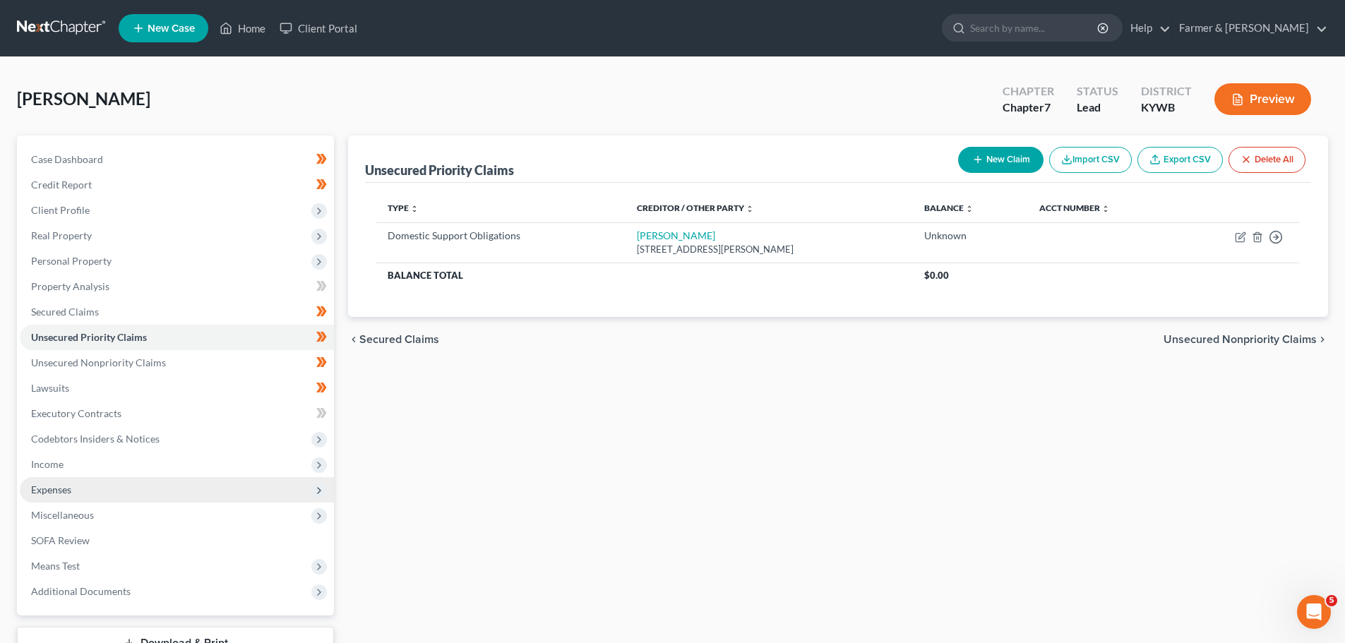
click at [70, 499] on span "Expenses" at bounding box center [177, 489] width 314 height 25
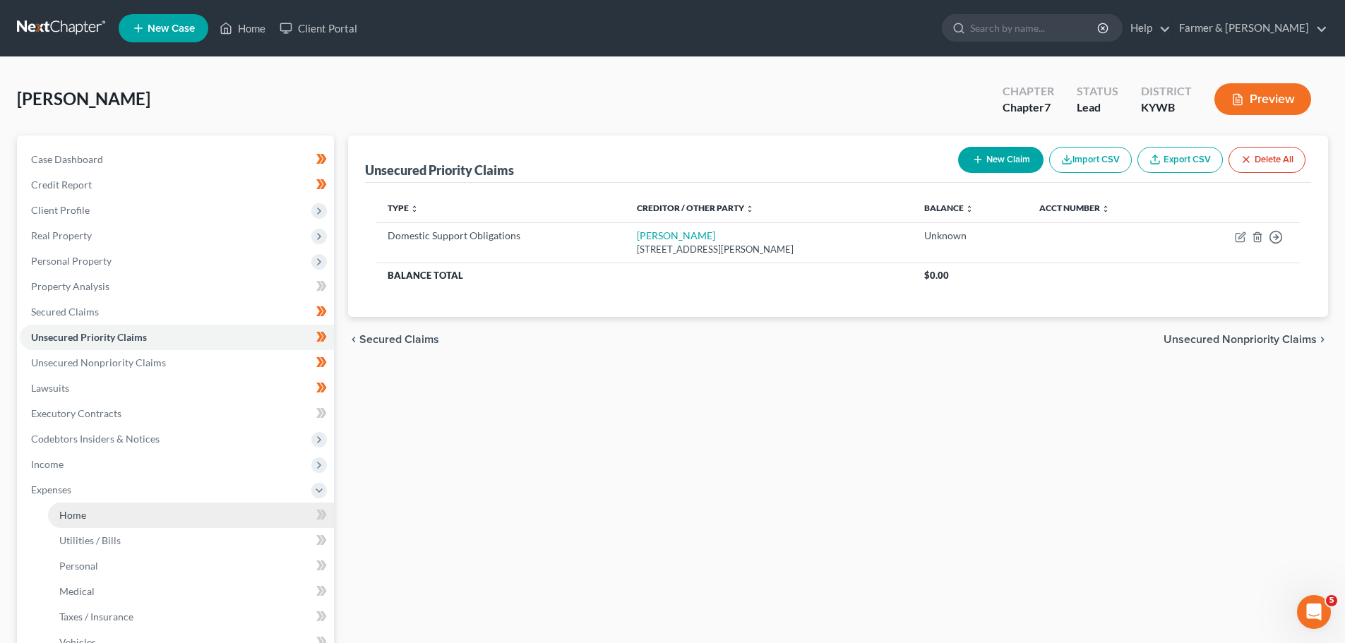
click at [100, 513] on link "Home" at bounding box center [191, 515] width 286 height 25
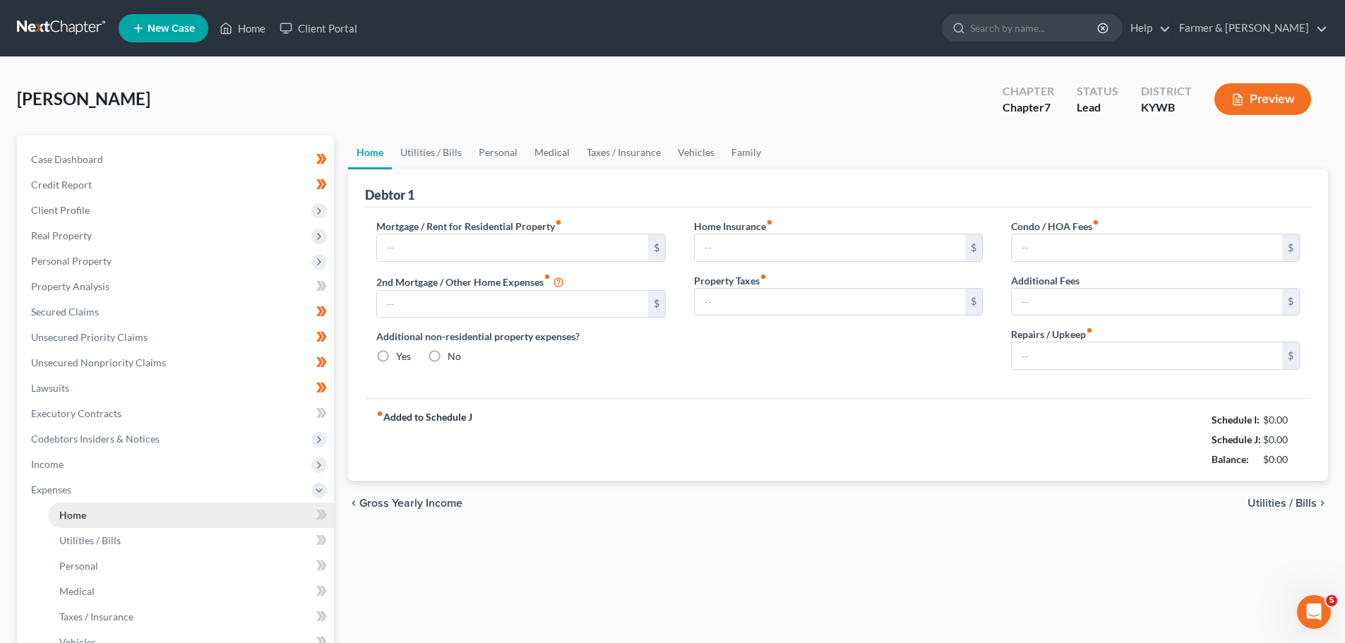
type input "400.00"
type input "0.00"
radio input "true"
type input "0.00"
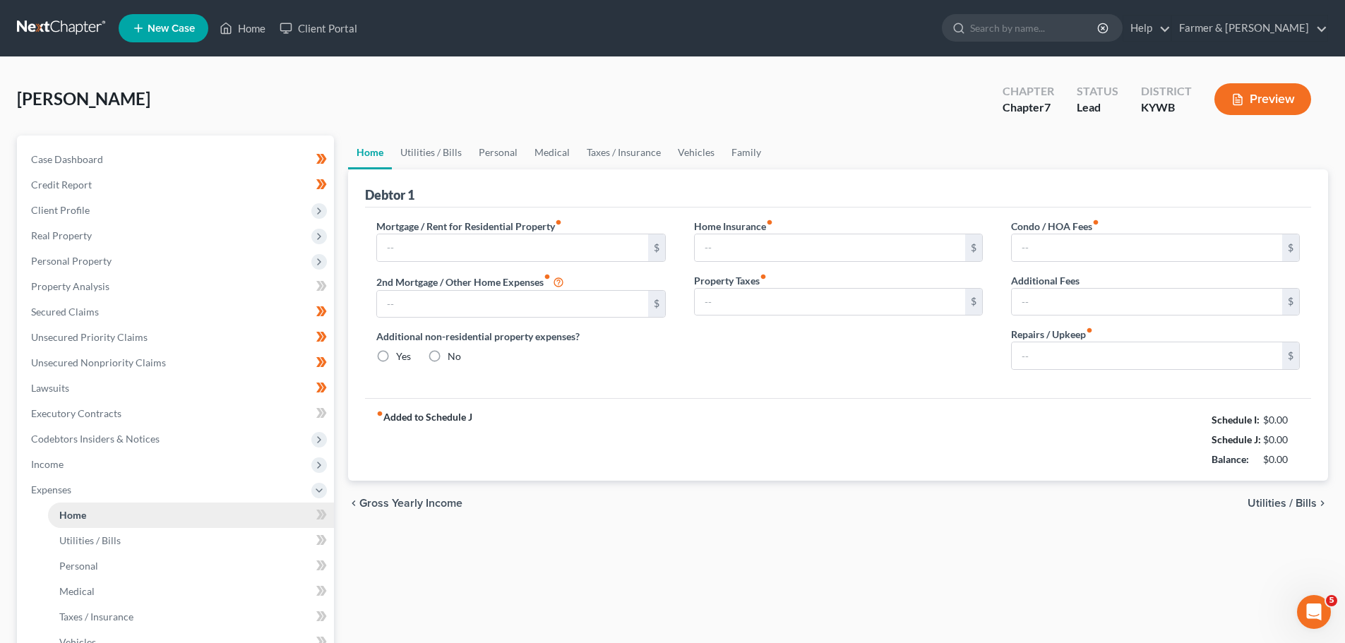
type input "0.00"
click at [412, 149] on link "Utilities / Bills" at bounding box center [431, 153] width 78 height 34
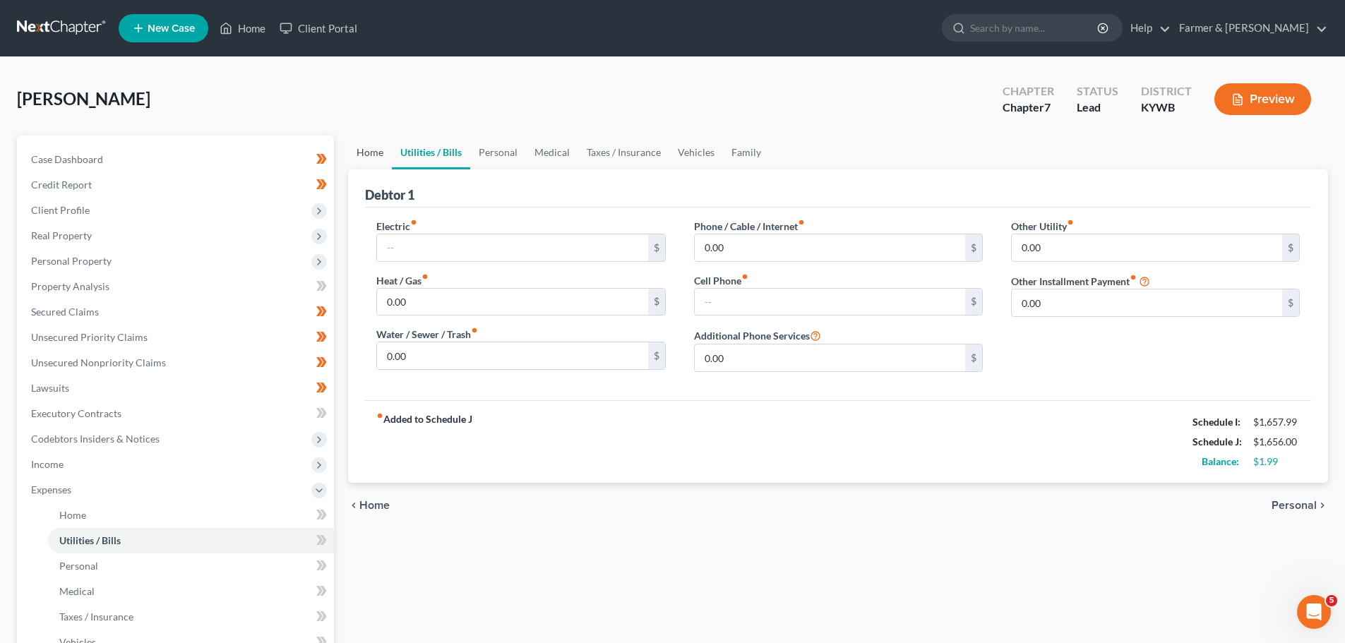
click at [373, 150] on link "Home" at bounding box center [370, 153] width 44 height 34
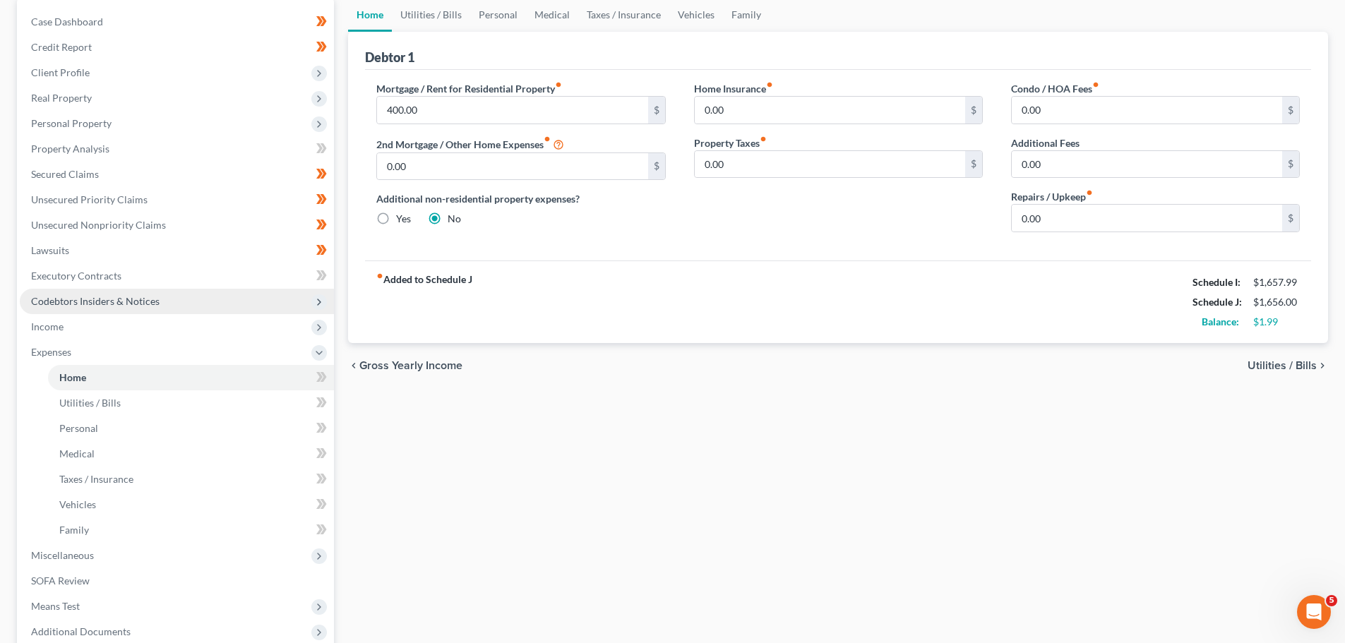
scroll to position [141, 0]
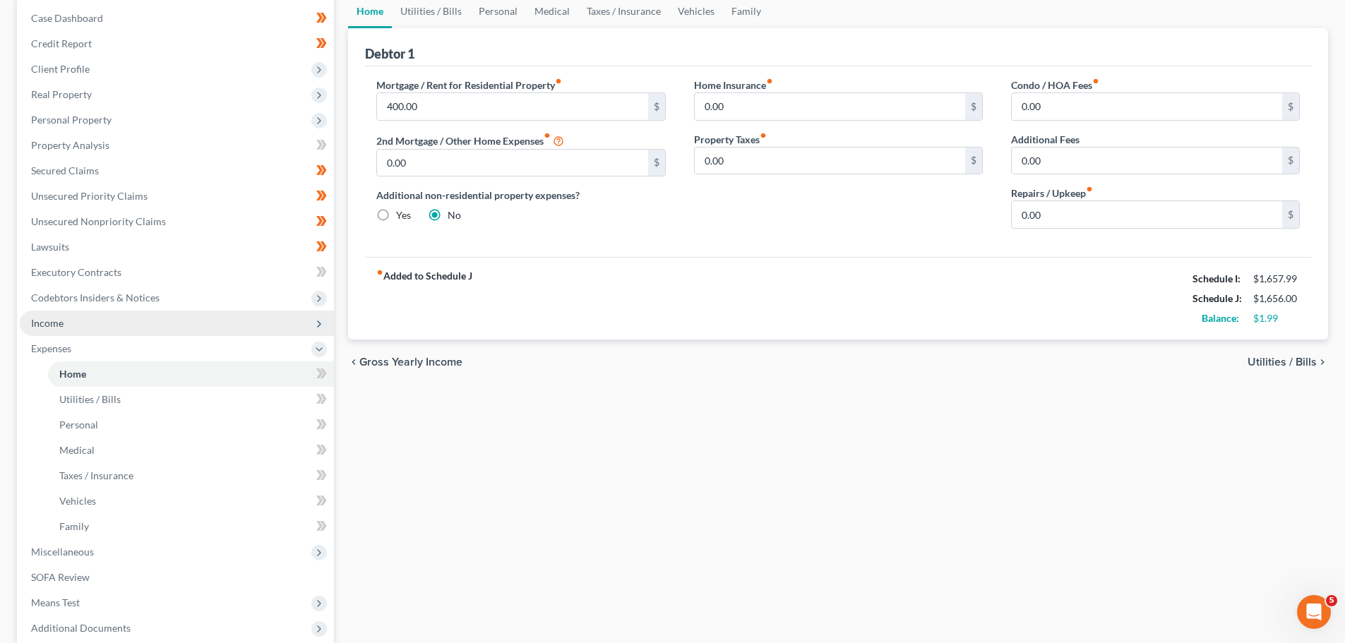
click at [59, 329] on span "Income" at bounding box center [177, 323] width 314 height 25
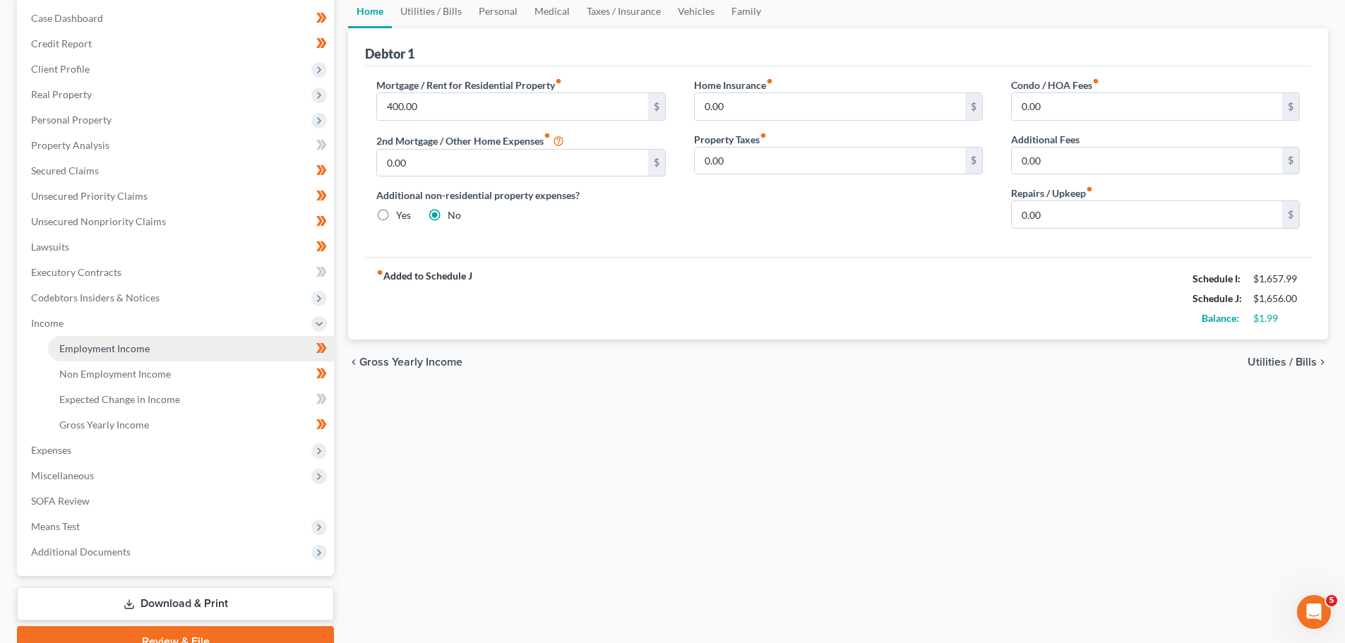
click at [100, 352] on span "Employment Income" at bounding box center [104, 348] width 90 height 12
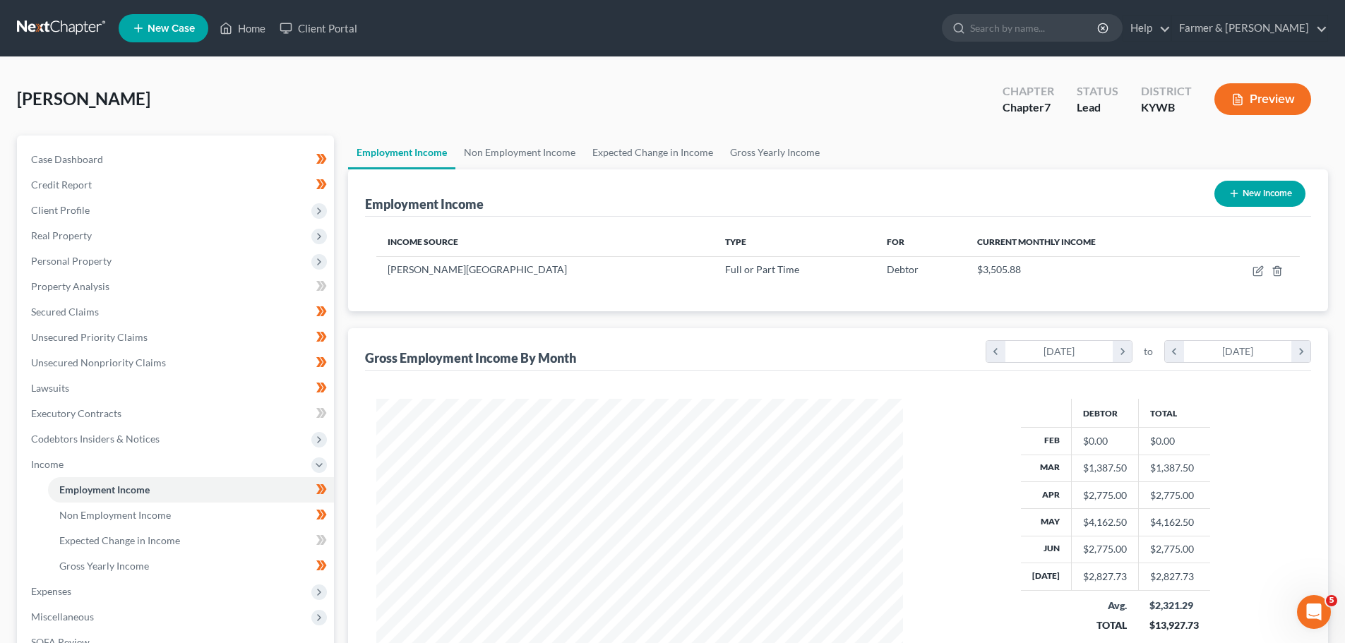
scroll to position [263, 555]
click at [510, 143] on link "Non Employment Income" at bounding box center [519, 153] width 128 height 34
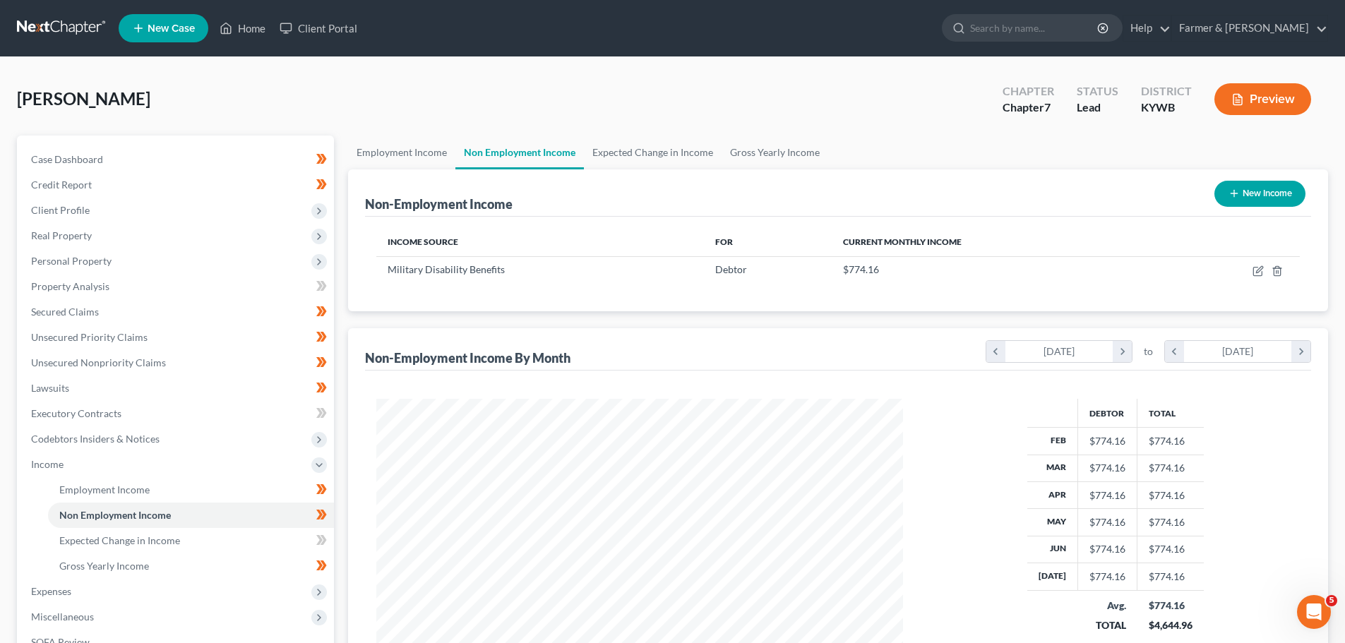
scroll to position [263, 555]
click at [378, 152] on link "Employment Income" at bounding box center [401, 153] width 107 height 34
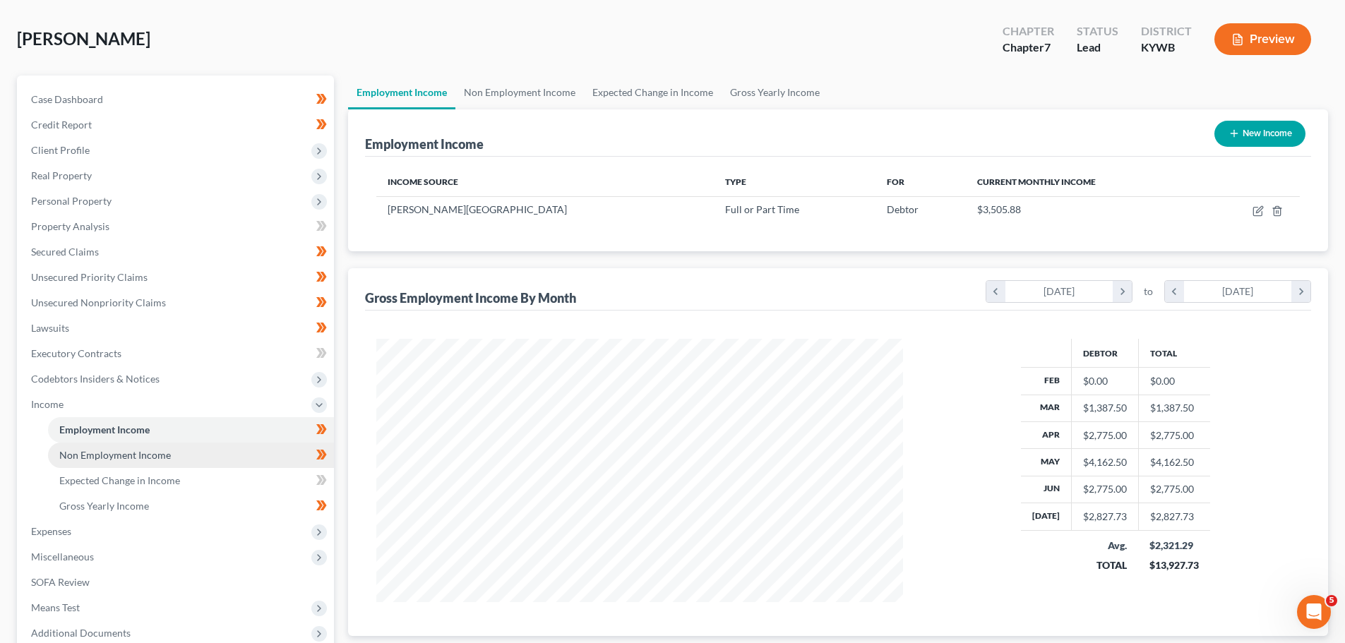
scroll to position [141, 0]
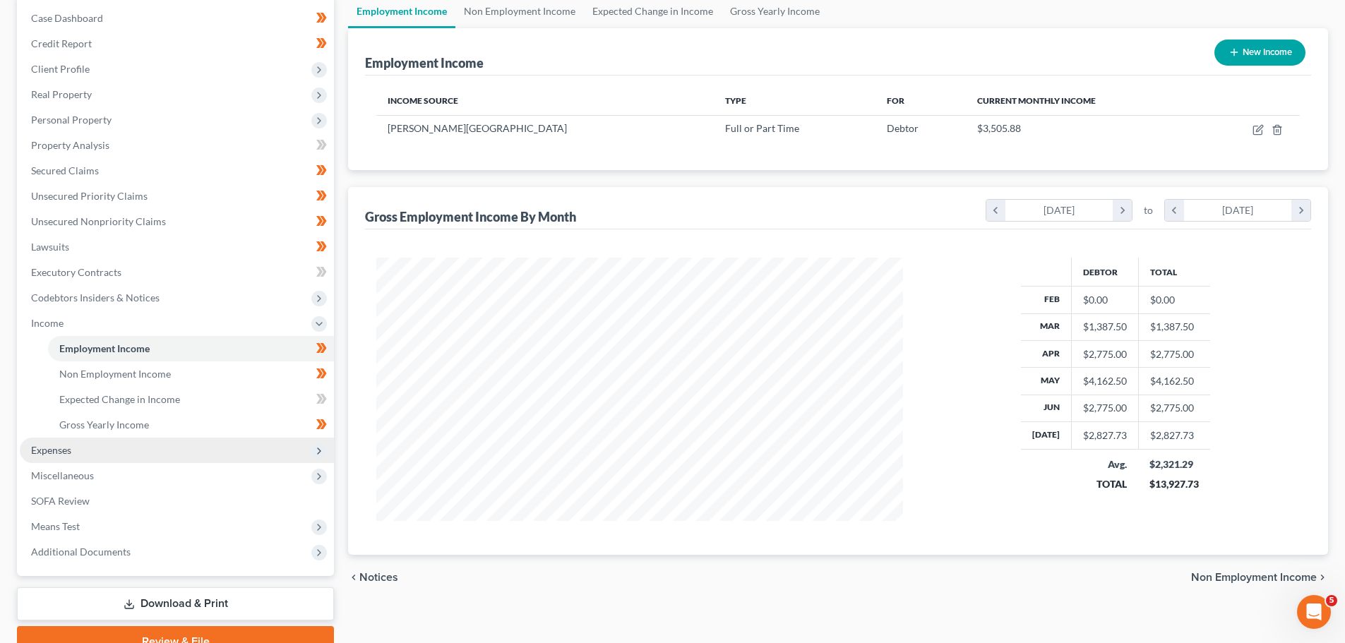
click at [54, 448] on span "Expenses" at bounding box center [51, 450] width 40 height 12
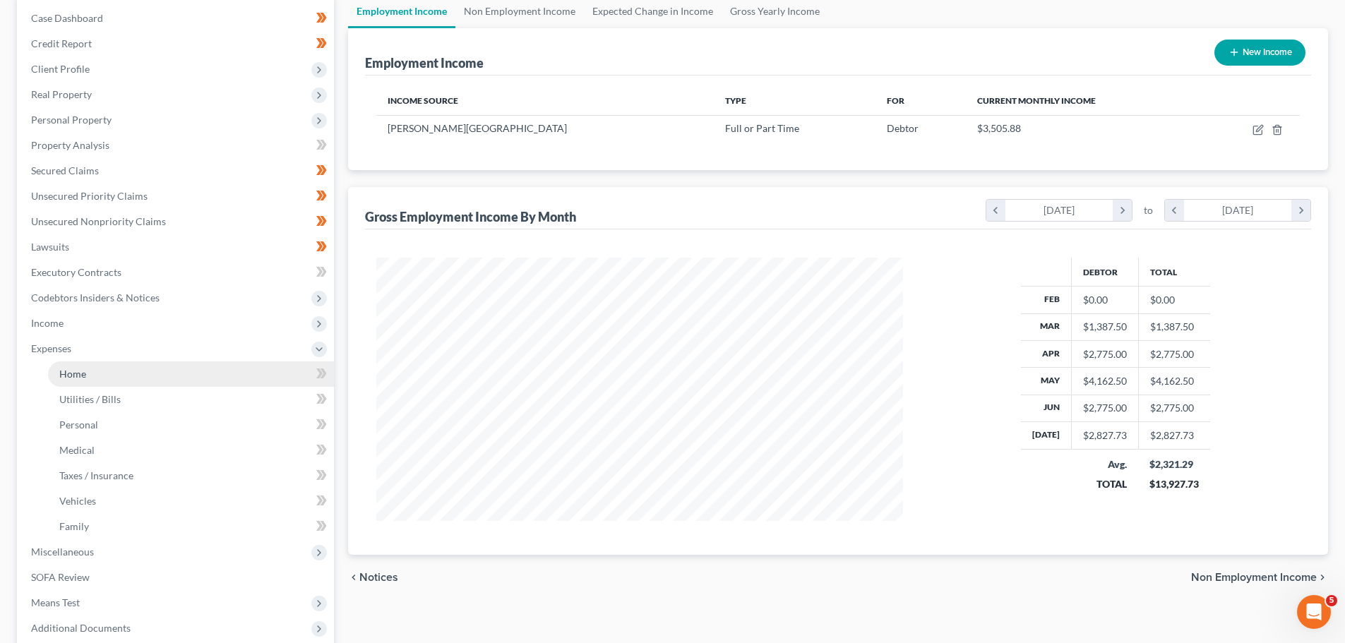
click at [73, 376] on span "Home" at bounding box center [72, 374] width 27 height 12
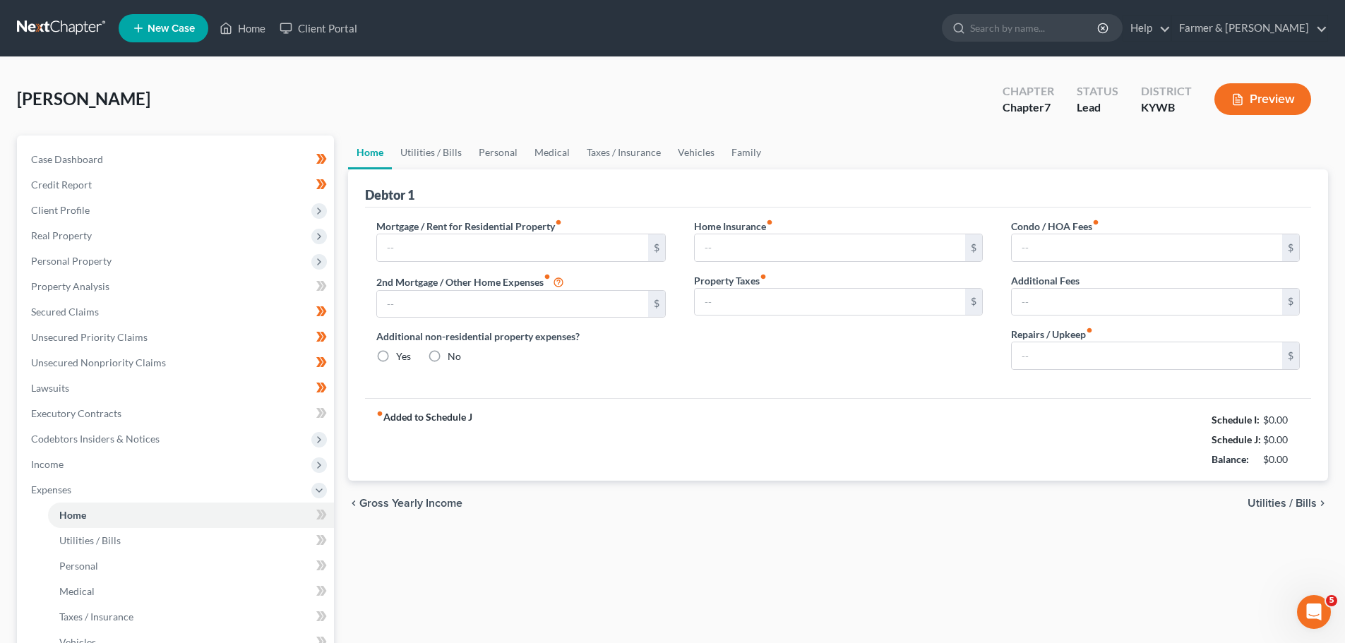
type input "400.00"
type input "0.00"
radio input "true"
type input "0.00"
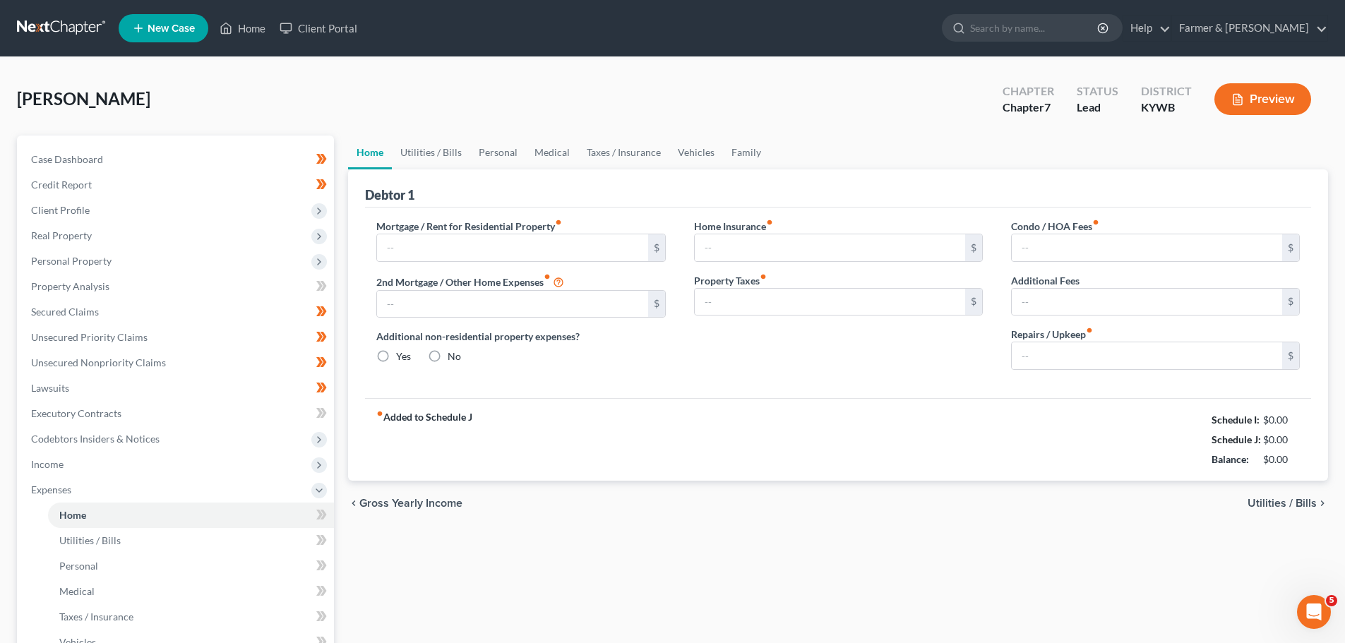
type input "0.00"
click at [417, 148] on link "Utilities / Bills" at bounding box center [431, 153] width 78 height 34
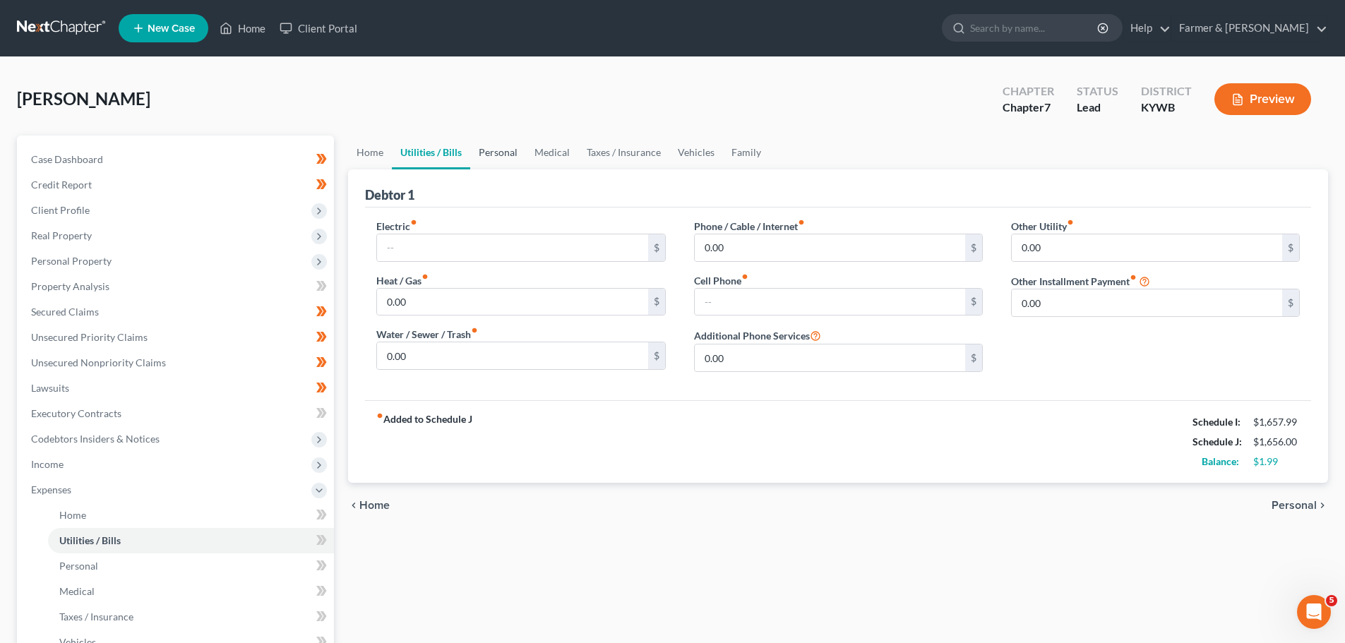
click at [489, 153] on link "Personal" at bounding box center [498, 153] width 56 height 34
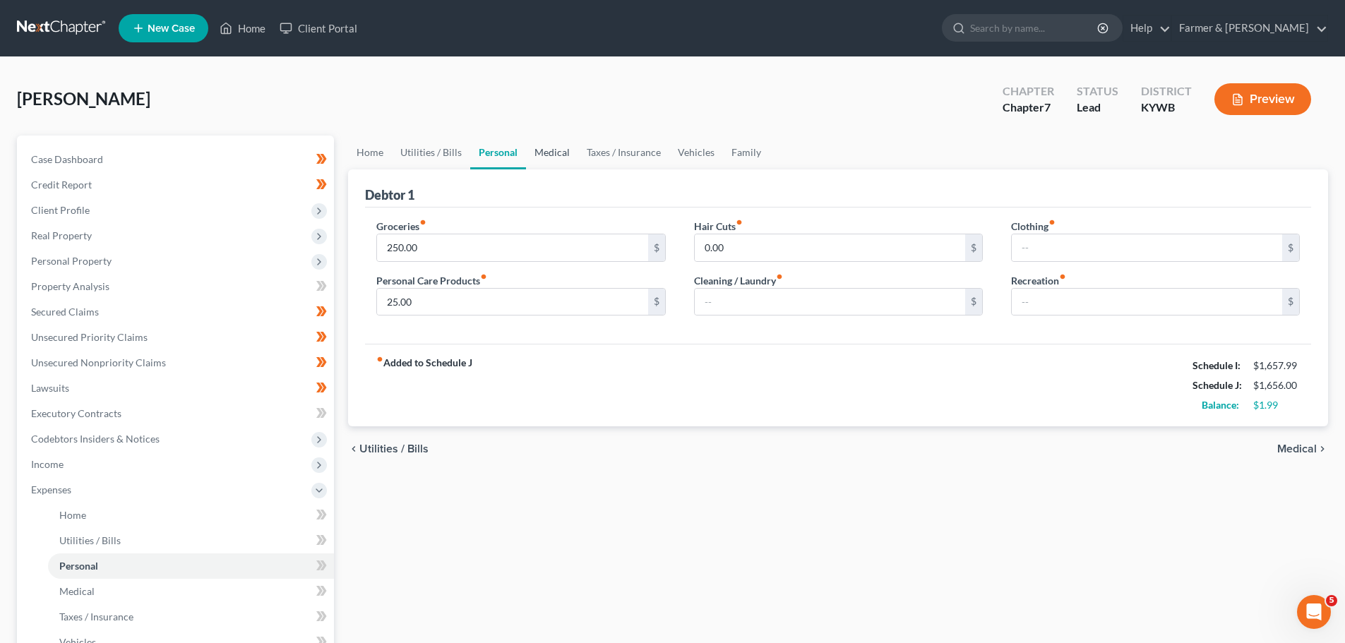
click at [549, 152] on link "Medical" at bounding box center [552, 153] width 52 height 34
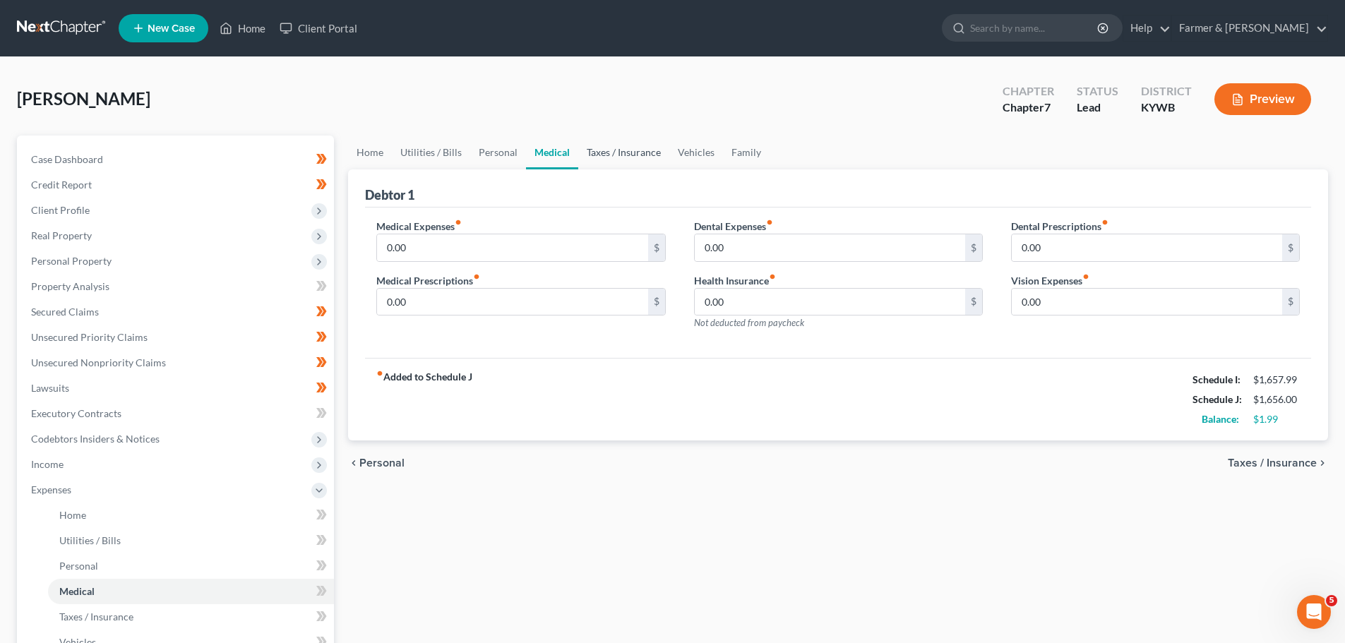
click at [621, 156] on link "Taxes / Insurance" at bounding box center [623, 153] width 91 height 34
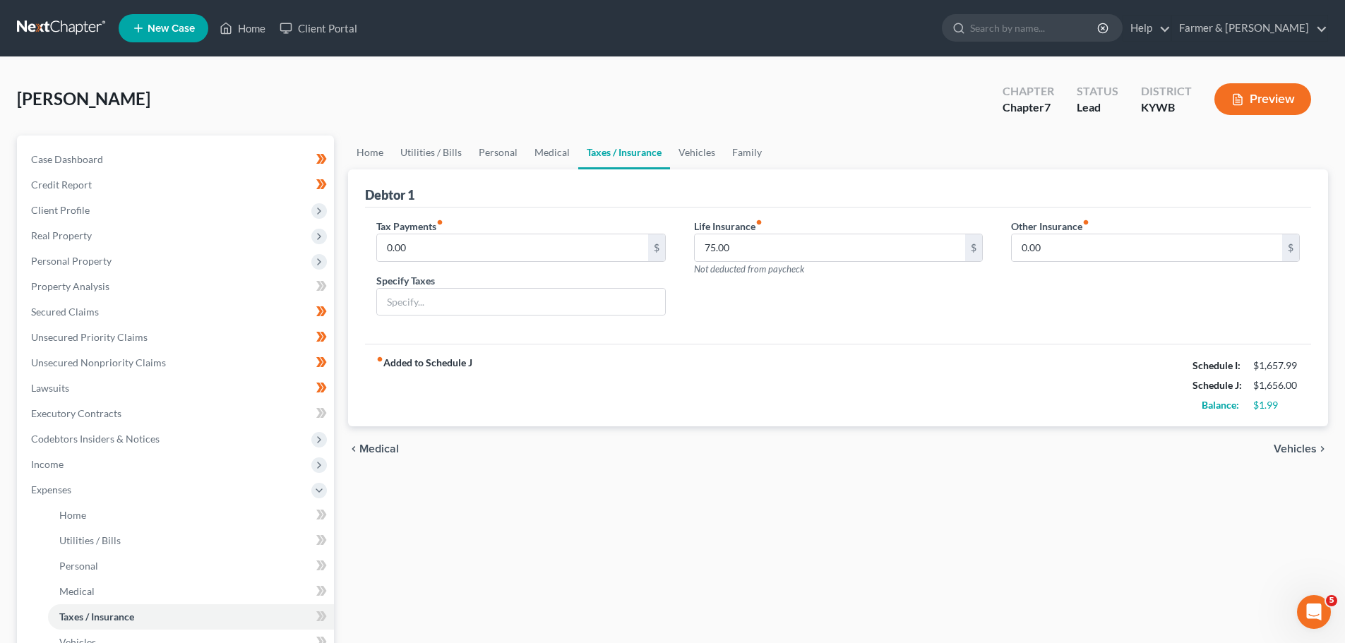
click at [664, 150] on link "Taxes / Insurance" at bounding box center [624, 153] width 92 height 34
click at [743, 153] on link "Family" at bounding box center [747, 153] width 47 height 34
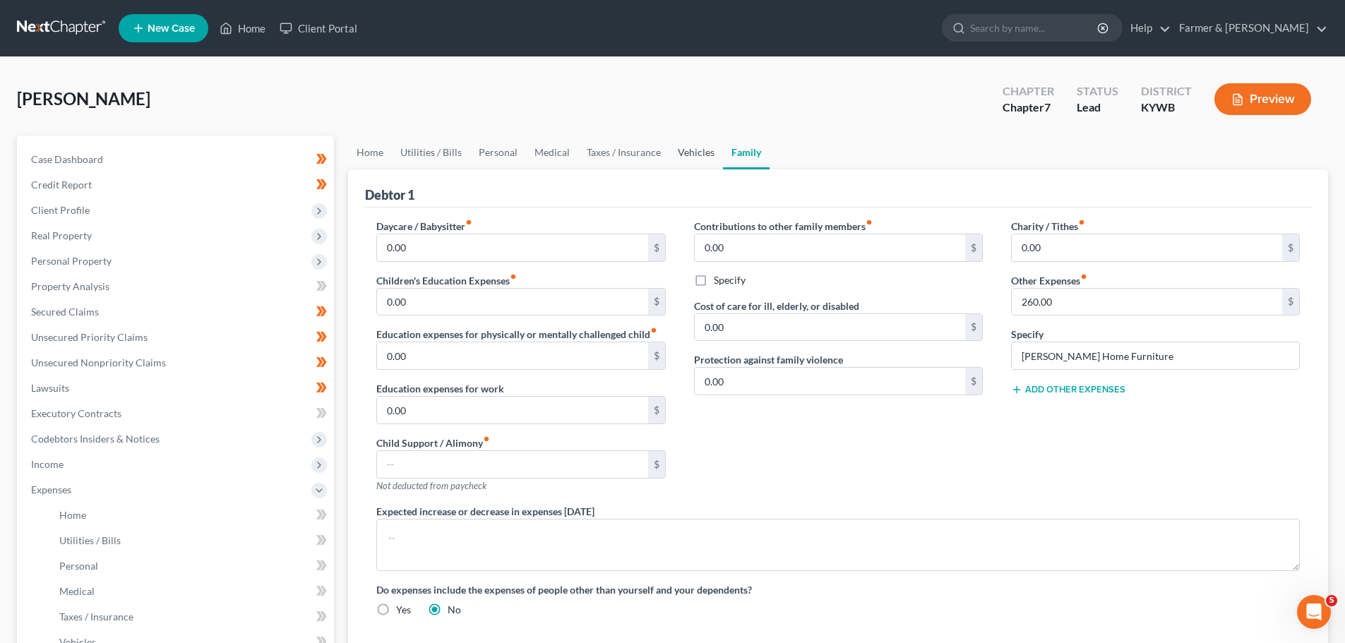
click at [676, 155] on link "Vehicles" at bounding box center [696, 153] width 54 height 34
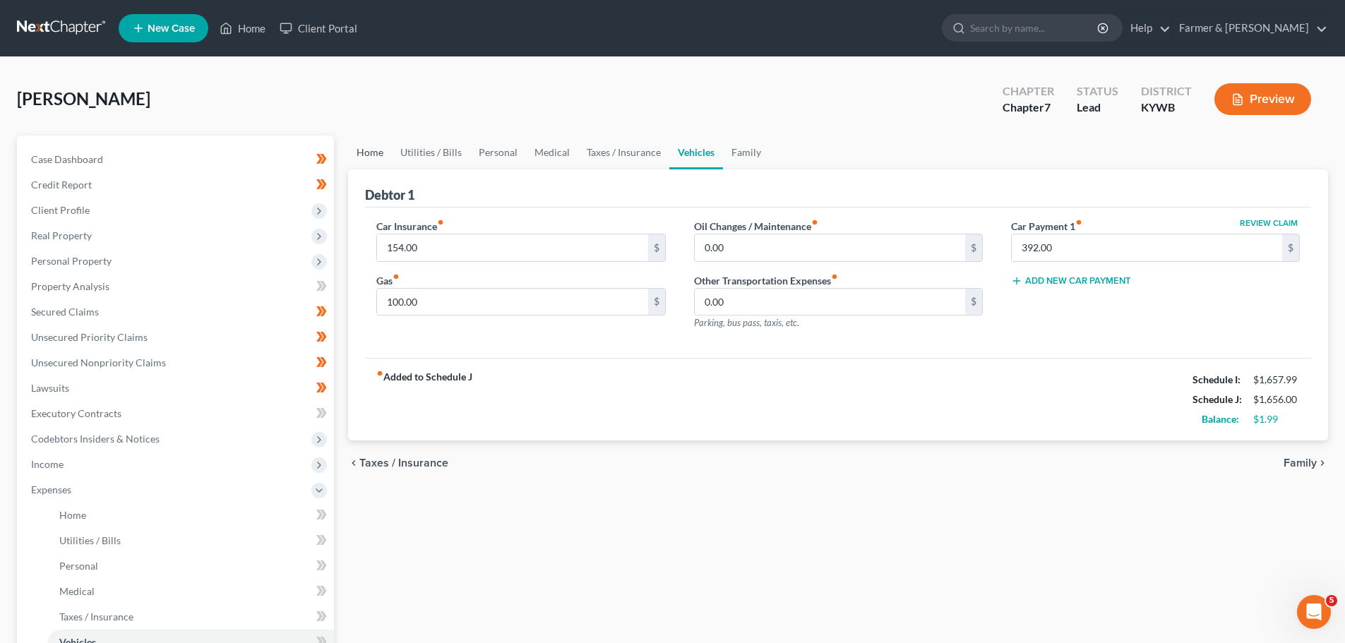
click at [375, 150] on link "Home" at bounding box center [370, 153] width 44 height 34
